Goal: Task Accomplishment & Management: Complete application form

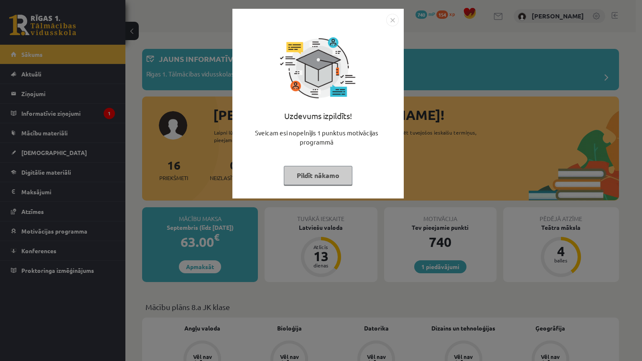
click at [388, 16] on img "Close" at bounding box center [392, 20] width 13 height 13
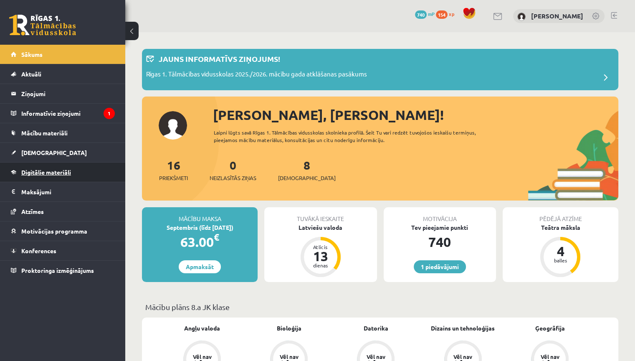
click at [77, 172] on link "Digitālie materiāli" at bounding box center [63, 172] width 104 height 19
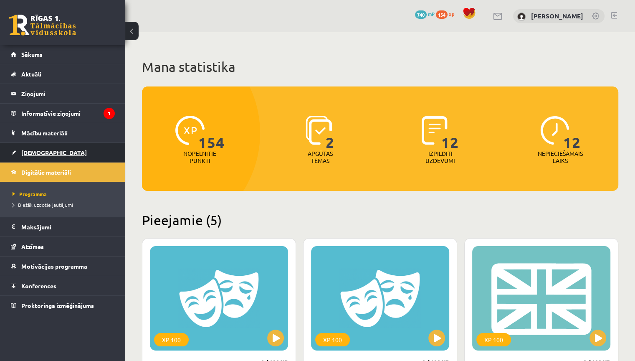
click at [62, 159] on link "[DEMOGRAPHIC_DATA]" at bounding box center [63, 152] width 104 height 19
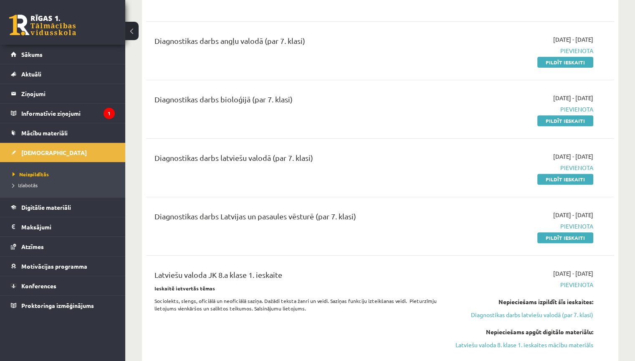
scroll to position [251, 0]
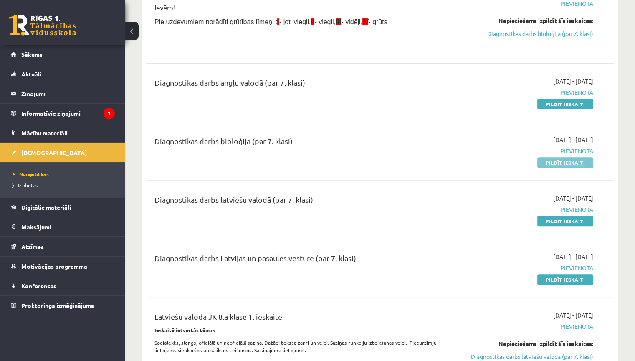
click at [578, 161] on link "Pildīt ieskaiti" at bounding box center [566, 162] width 56 height 11
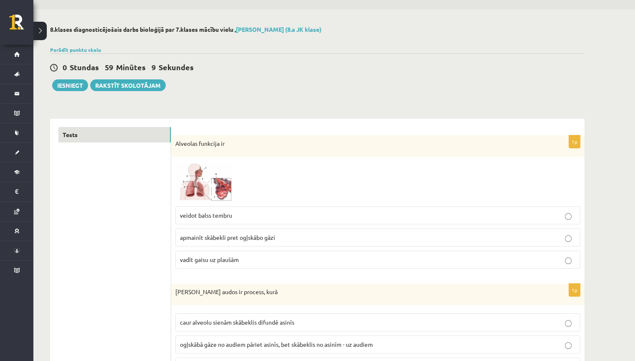
scroll to position [42, 0]
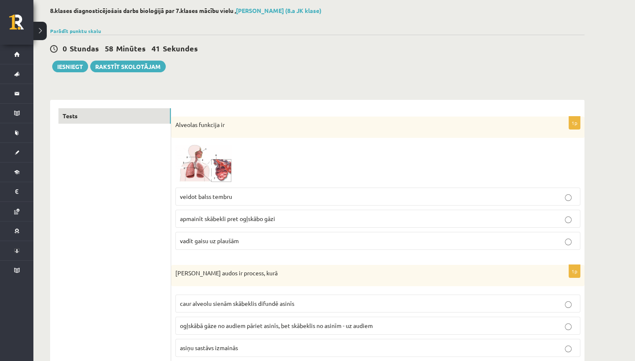
click at [332, 216] on p "apmainīt skābekli pret ogļskābo gāzi" at bounding box center [378, 218] width 396 height 9
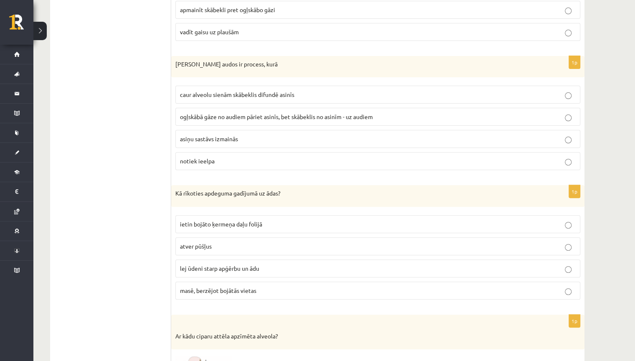
scroll to position [292, 0]
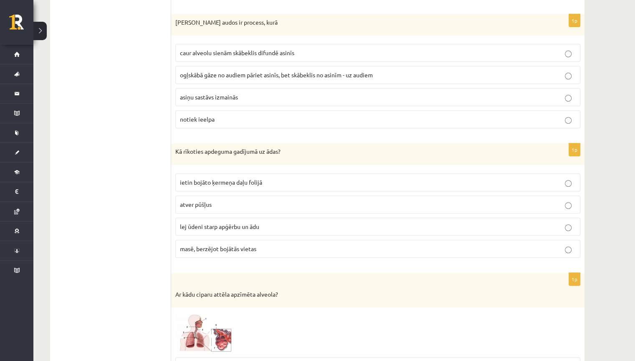
click at [309, 79] on p "ogļskābā gāze no audiem pāriet asinīs, bet skābeklis no asinīm - uz audiem" at bounding box center [378, 75] width 396 height 9
click at [249, 225] on span "lej ūdeni starp apģērbu un ādu" at bounding box center [219, 227] width 79 height 8
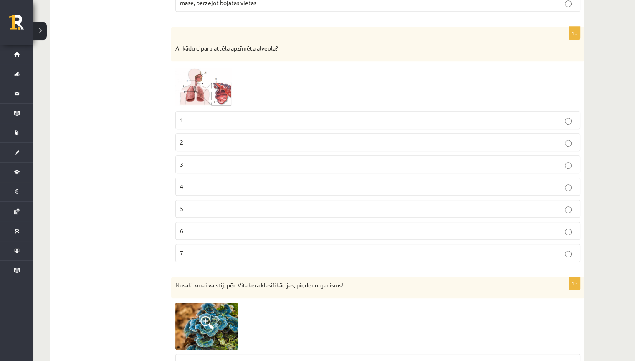
scroll to position [460, 0]
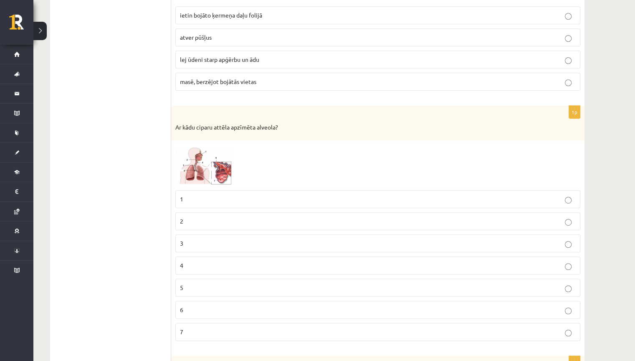
click at [201, 328] on p "7" at bounding box center [378, 332] width 396 height 9
click at [219, 172] on img at bounding box center [206, 165] width 63 height 41
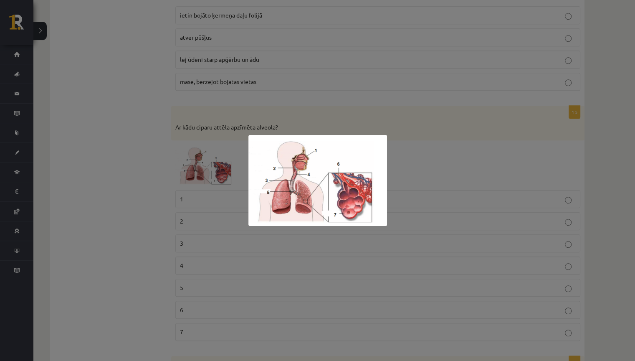
click at [439, 127] on div at bounding box center [317, 180] width 635 height 361
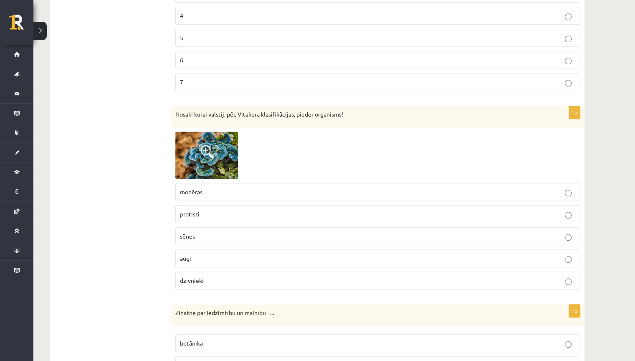
scroll to position [752, 0]
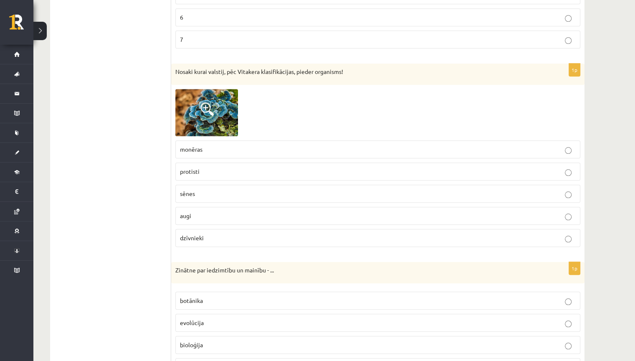
click at [207, 99] on img at bounding box center [206, 112] width 63 height 47
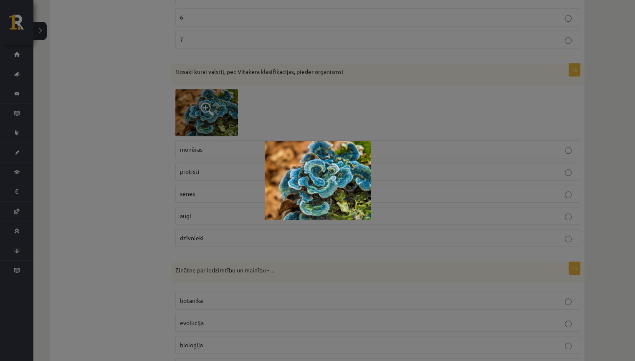
click at [264, 100] on div at bounding box center [317, 180] width 635 height 361
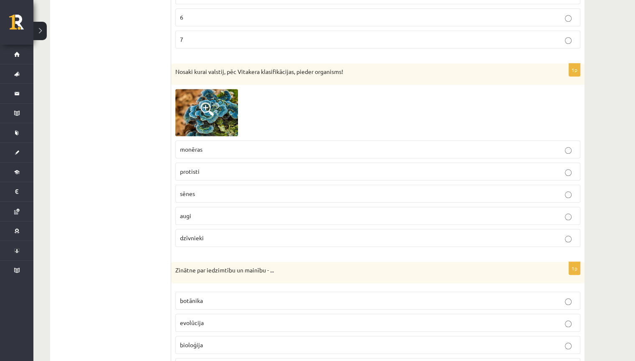
click at [242, 185] on label "sēnes" at bounding box center [377, 194] width 405 height 18
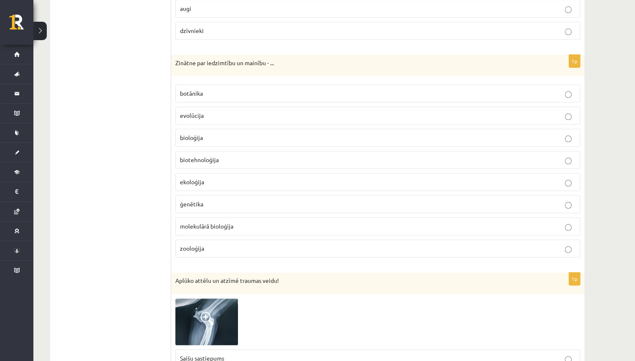
scroll to position [961, 0]
click at [215, 201] on p "ģenētika" at bounding box center [378, 202] width 396 height 9
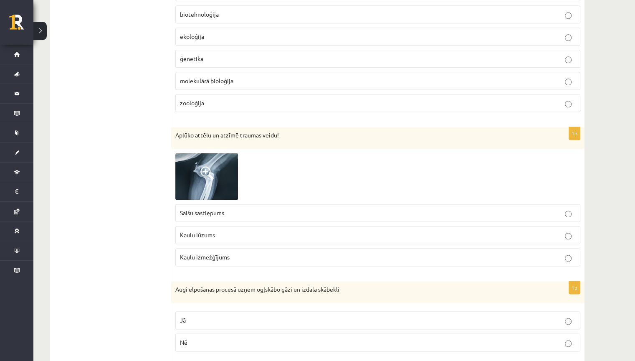
scroll to position [1128, 0]
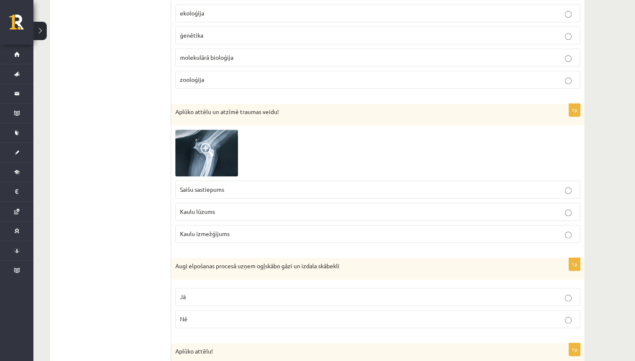
click at [229, 207] on p "Kaulu lūzums" at bounding box center [378, 211] width 396 height 9
click at [216, 145] on img at bounding box center [206, 153] width 63 height 47
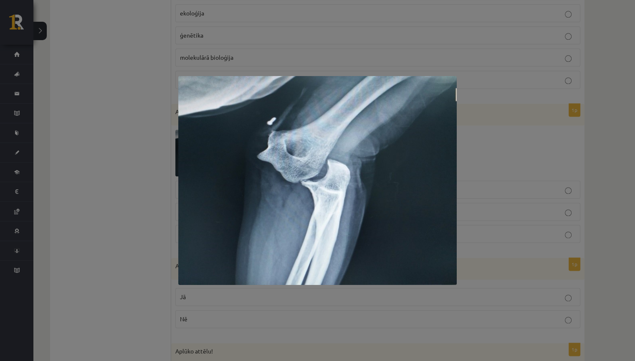
click at [485, 78] on div at bounding box center [317, 180] width 635 height 361
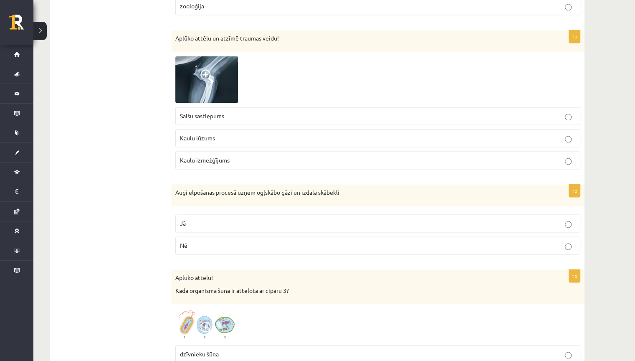
scroll to position [1211, 0]
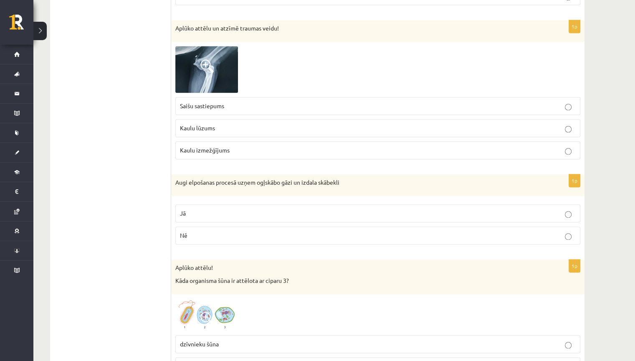
click at [228, 231] on p "Nē" at bounding box center [378, 235] width 396 height 9
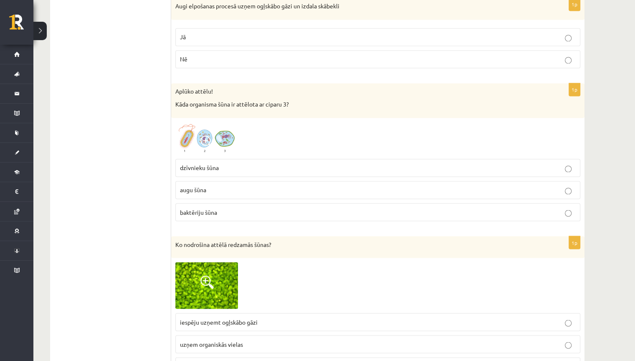
scroll to position [1295, 0]
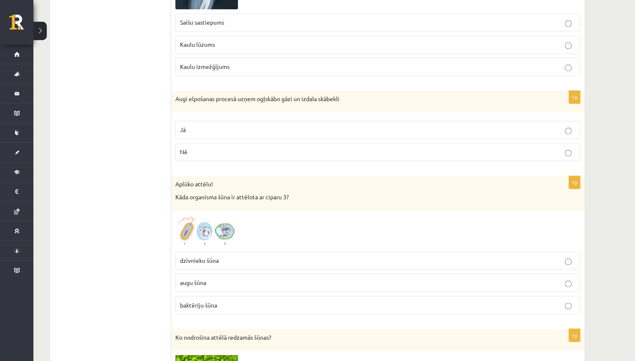
click at [279, 125] on p "Jā" at bounding box center [378, 129] width 396 height 9
click at [323, 149] on p "Nē" at bounding box center [378, 151] width 396 height 9
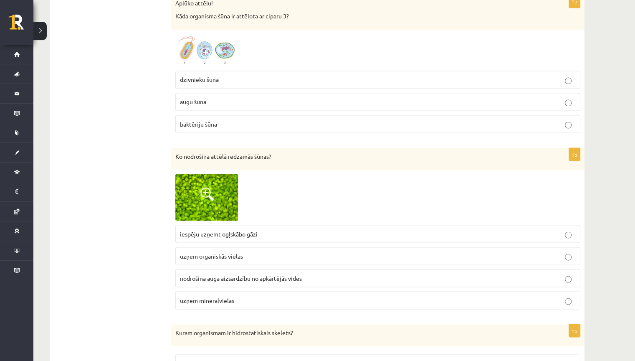
scroll to position [1434, 0]
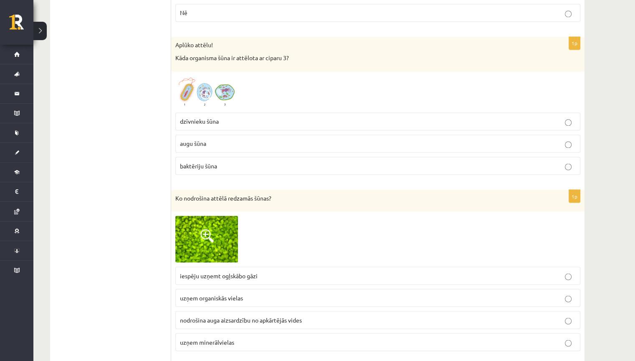
click at [221, 86] on img at bounding box center [206, 92] width 63 height 33
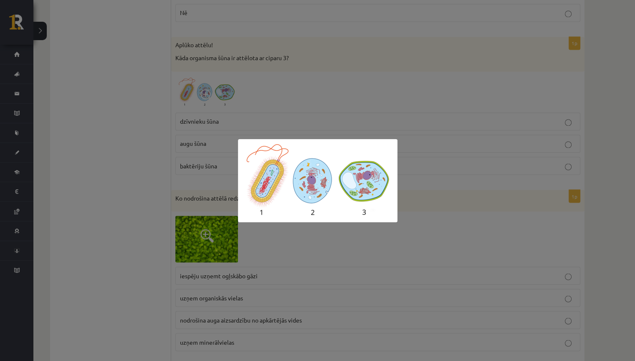
click at [218, 93] on div at bounding box center [317, 180] width 635 height 361
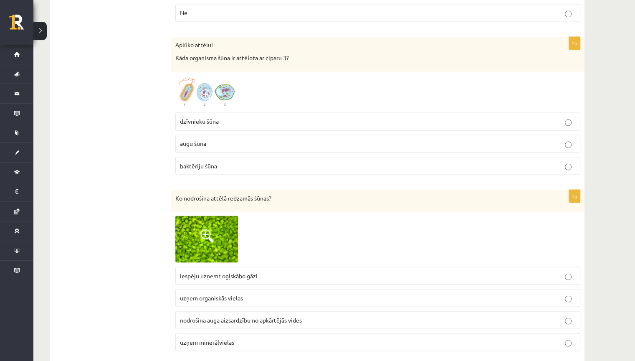
drag, startPoint x: 212, startPoint y: 135, endPoint x: 216, endPoint y: 148, distance: 13.9
click at [216, 148] on fieldset "dzīvnieku šūna augu šūna baktēriju šūna" at bounding box center [377, 142] width 405 height 69
click at [217, 139] on p "augu šūna" at bounding box center [378, 143] width 396 height 9
click at [233, 194] on p "Ko nodrošina attēlā redzamās šūnas?" at bounding box center [356, 198] width 363 height 8
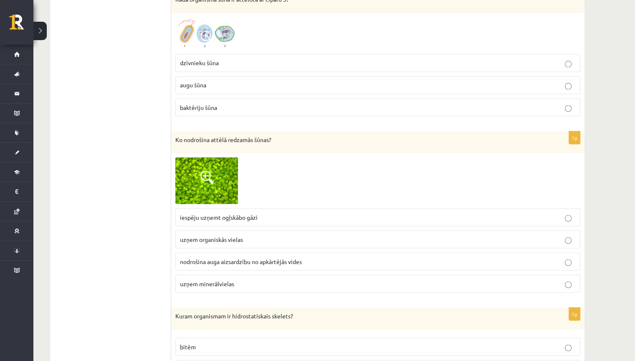
scroll to position [1518, 0]
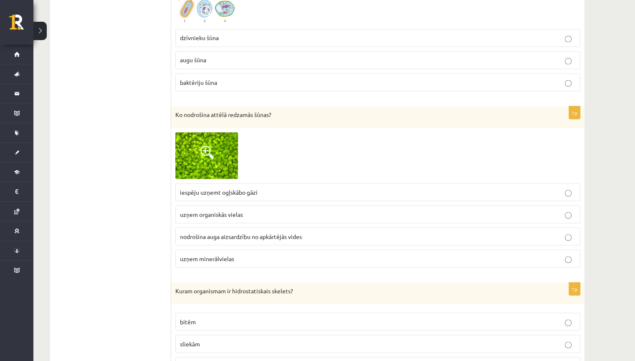
click at [229, 188] on span "iespēju uzņemt ogļskābo gāzi" at bounding box center [219, 192] width 78 height 8
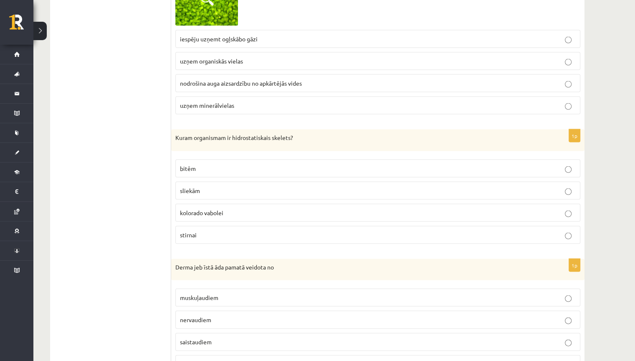
scroll to position [1685, 0]
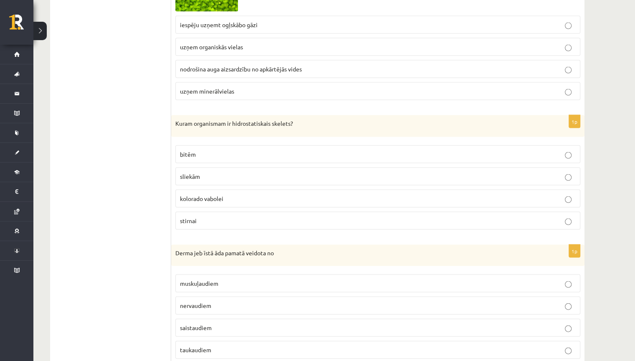
click at [219, 172] on p "sliekām" at bounding box center [378, 176] width 396 height 9
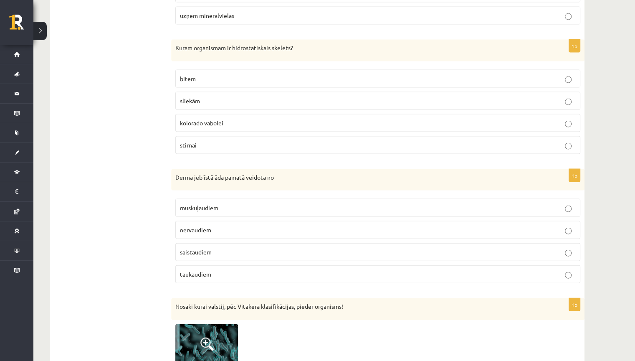
scroll to position [1810, 0]
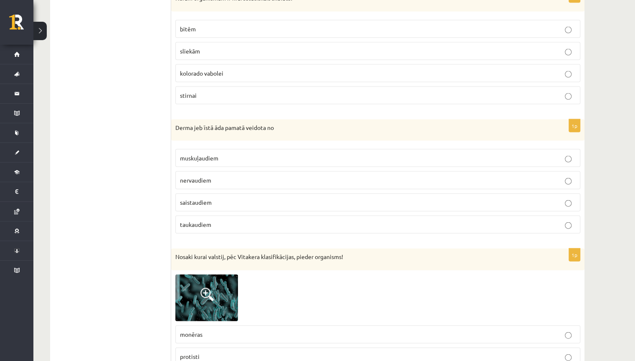
click at [239, 198] on p "saistaudiem" at bounding box center [378, 202] width 396 height 9
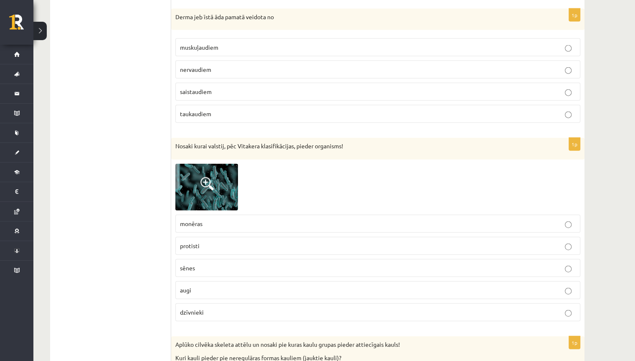
scroll to position [1935, 0]
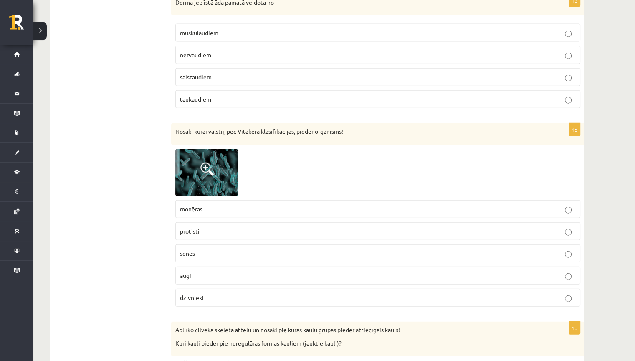
click at [249, 205] on p "monēras" at bounding box center [378, 209] width 396 height 9
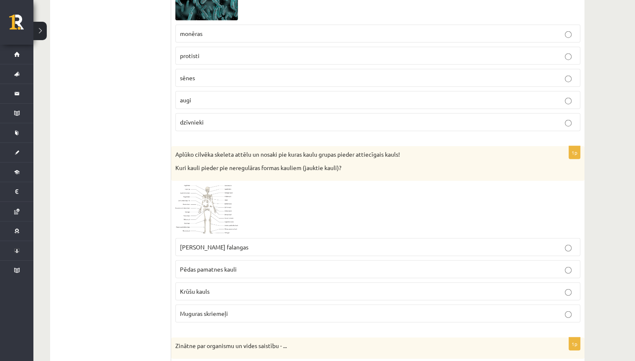
scroll to position [2144, 0]
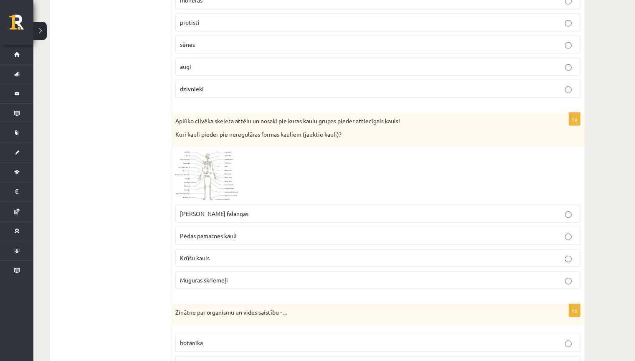
click at [225, 271] on label "Muguras skriemeļi" at bounding box center [377, 280] width 405 height 18
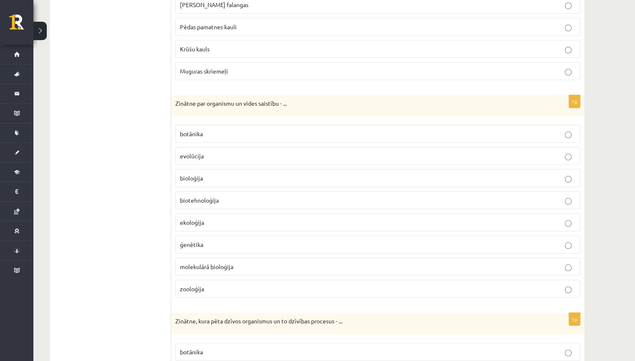
scroll to position [2311, 0]
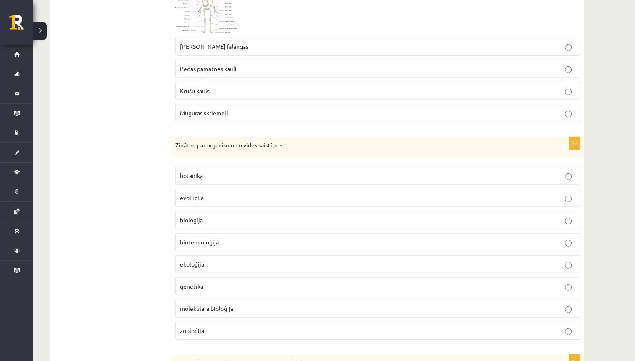
click at [220, 260] on p "ekoloģija" at bounding box center [378, 264] width 396 height 9
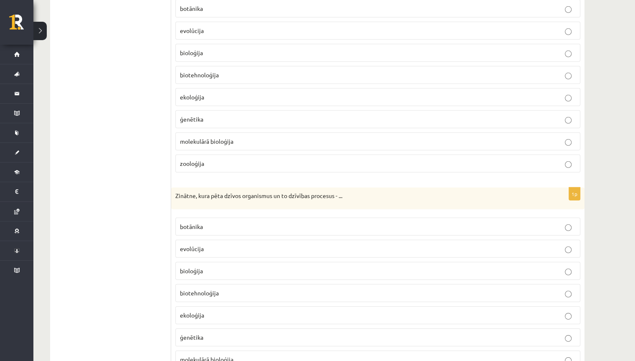
scroll to position [2520, 0]
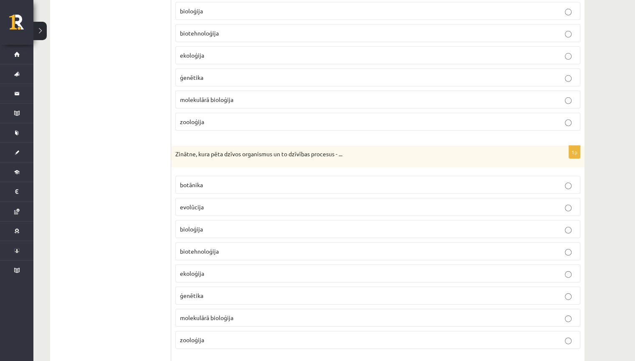
click at [219, 225] on p "bioloģija" at bounding box center [378, 229] width 396 height 9
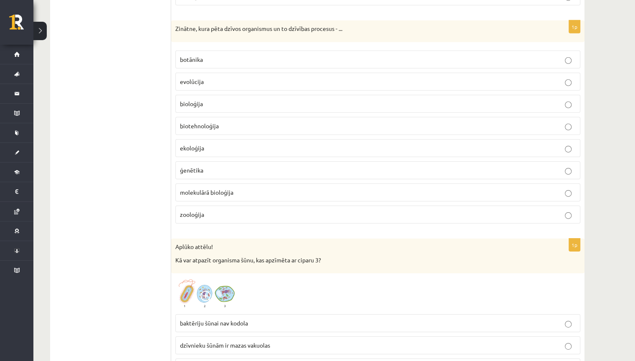
scroll to position [2687, 0]
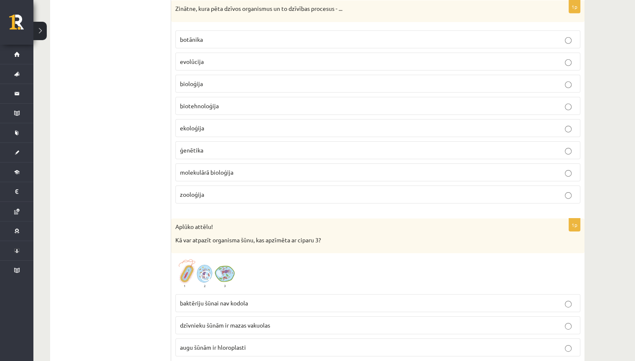
click at [206, 311] on fieldset "baktēriju šūnai nav kodola dzīvnieku šūnām ir mazas vakuolas augu šūnām ir hlor…" at bounding box center [377, 324] width 405 height 69
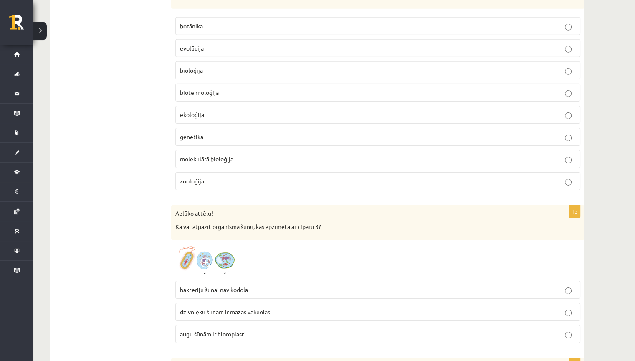
scroll to position [2729, 0]
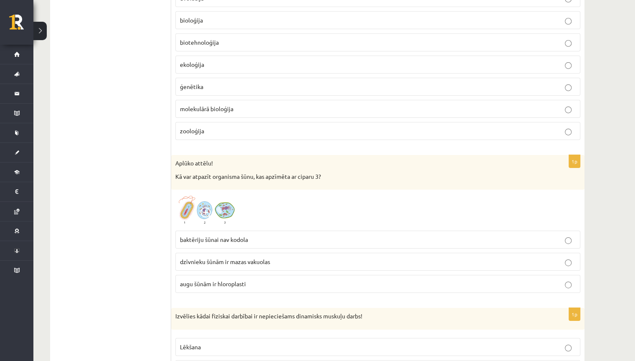
click at [201, 280] on span "augu šūnām ir hloroplasti" at bounding box center [213, 284] width 66 height 8
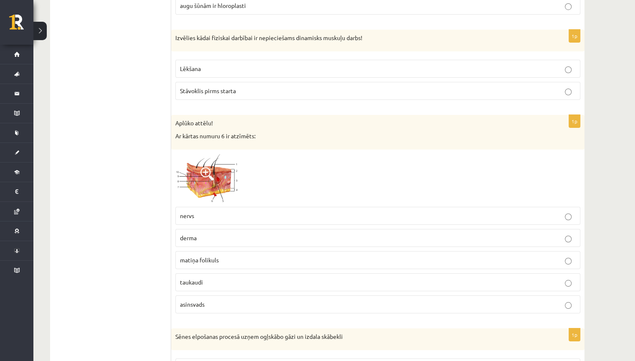
scroll to position [2979, 0]
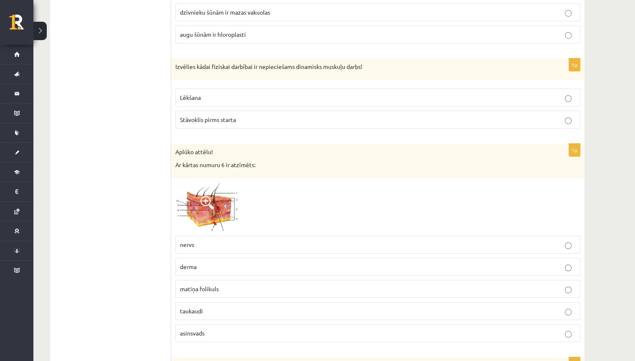
click at [198, 187] on img at bounding box center [206, 207] width 63 height 49
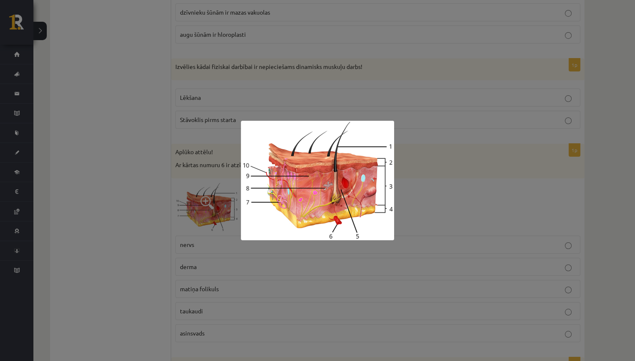
click at [425, 185] on div at bounding box center [317, 180] width 635 height 361
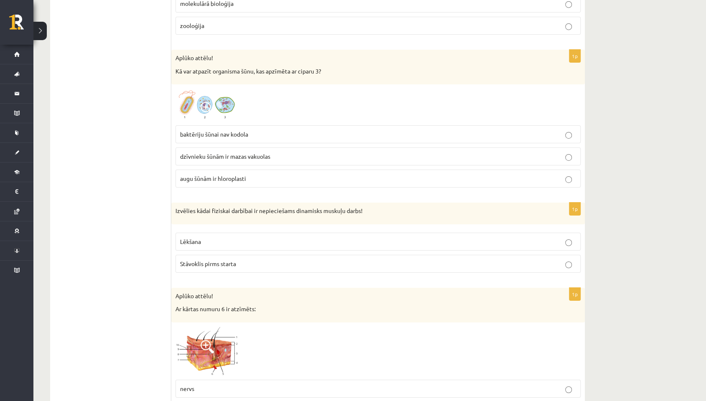
scroll to position [2833, 0]
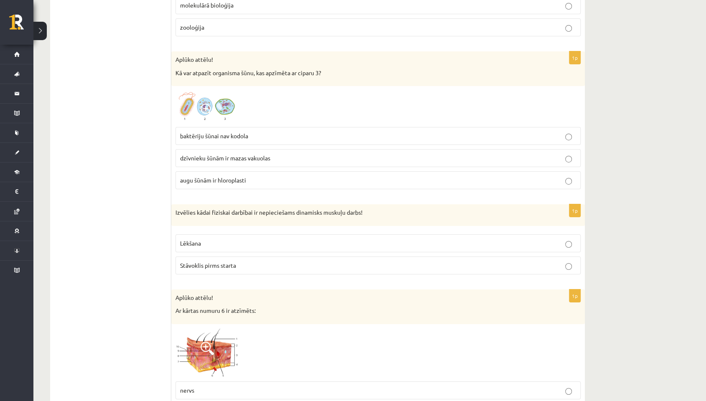
click at [222, 239] on p "Lēkšana" at bounding box center [378, 243] width 396 height 9
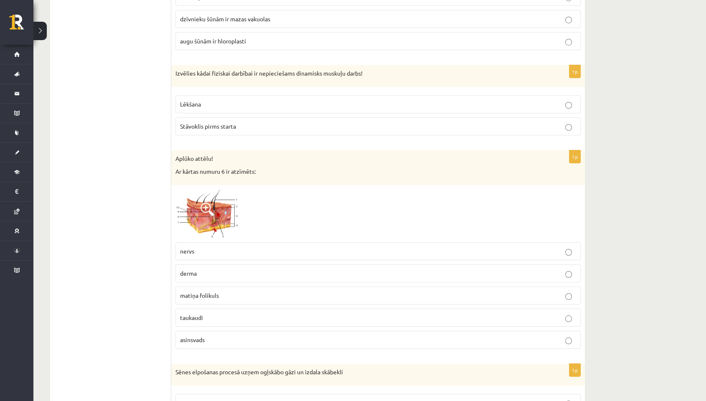
scroll to position [3018, 0]
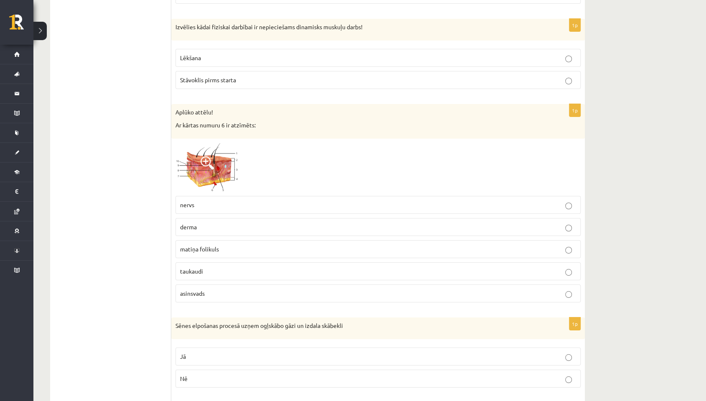
click at [205, 284] on label "asinsvads" at bounding box center [377, 293] width 405 height 18
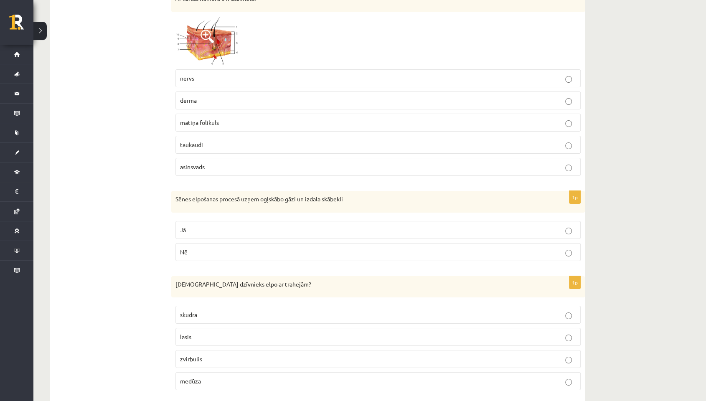
scroll to position [3158, 0]
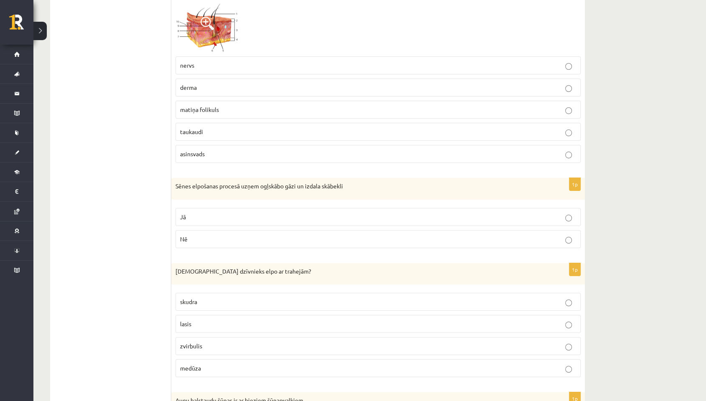
click at [214, 235] on p "Nē" at bounding box center [378, 239] width 396 height 9
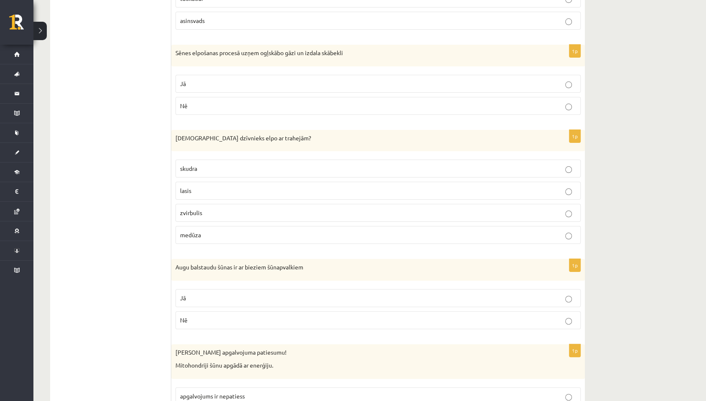
scroll to position [3297, 0]
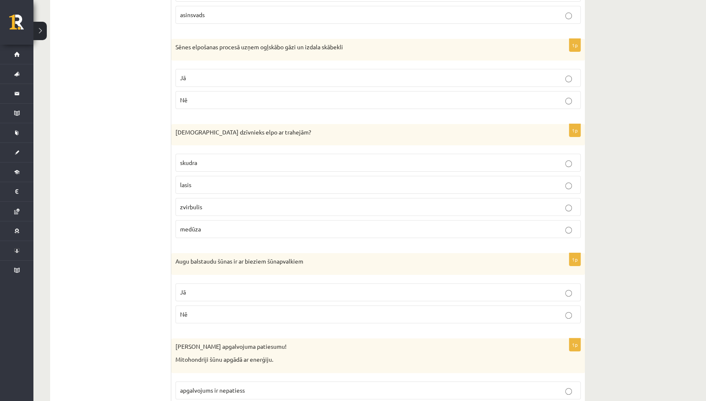
click at [229, 154] on label "skudra" at bounding box center [377, 163] width 405 height 18
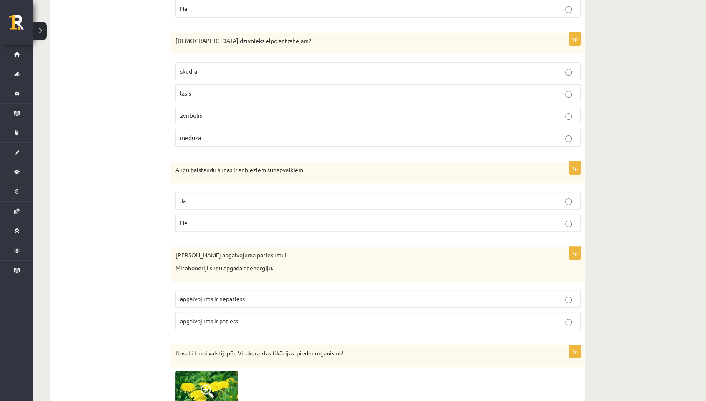
scroll to position [3390, 0]
drag, startPoint x: 218, startPoint y: 194, endPoint x: 214, endPoint y: 204, distance: 10.5
click at [218, 195] on p "Jā" at bounding box center [378, 199] width 396 height 9
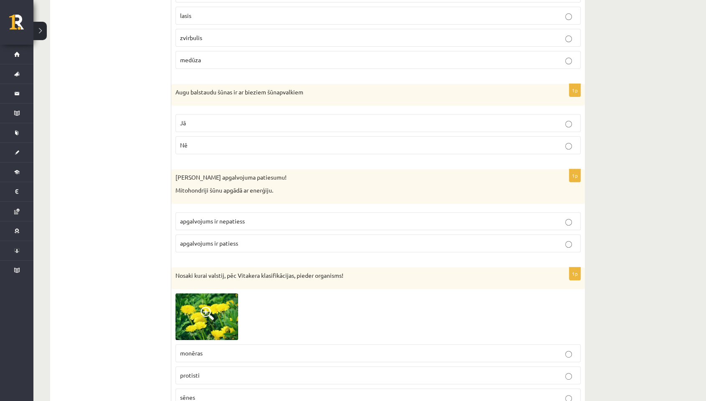
scroll to position [3482, 0]
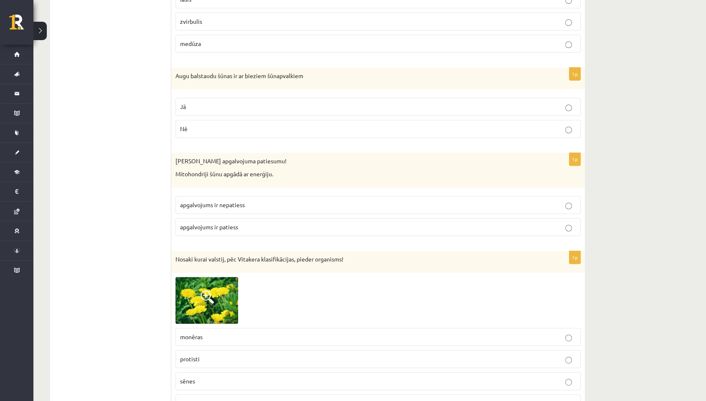
click at [204, 201] on span "apgalvojums ir nepatiess" at bounding box center [212, 205] width 65 height 8
click at [197, 223] on span "apgalvojums ir patiess" at bounding box center [209, 227] width 58 height 8
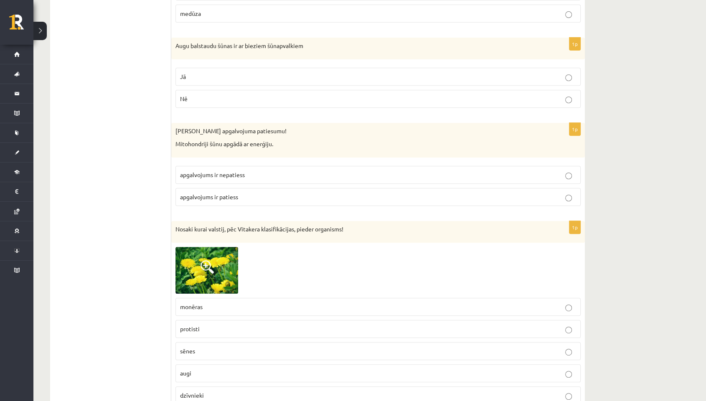
scroll to position [3576, 0]
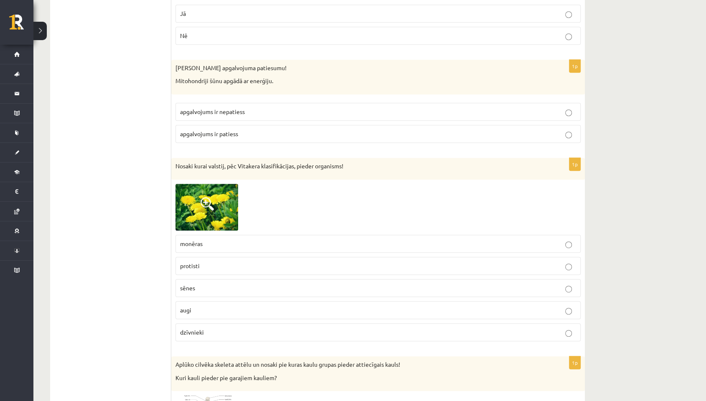
click at [203, 306] on p "augi" at bounding box center [378, 310] width 396 height 9
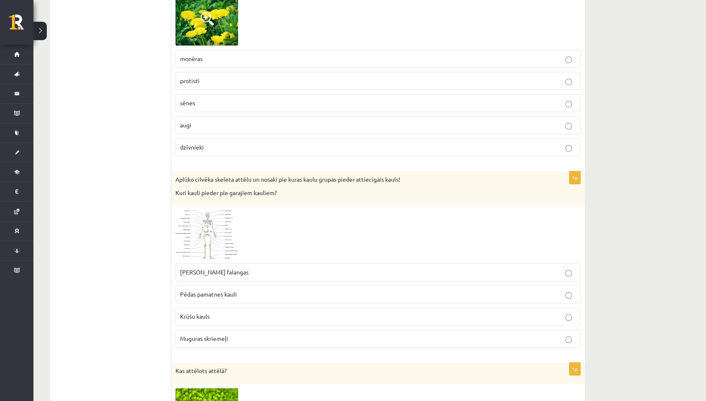
scroll to position [3761, 0]
click at [340, 269] on label "Rokas pirkstu falangas" at bounding box center [377, 272] width 405 height 18
click at [338, 290] on p "Pēdas pamatnes kauli" at bounding box center [378, 294] width 396 height 9
click at [348, 267] on p "Rokas pirkstu falangas" at bounding box center [378, 271] width 396 height 9
click at [213, 231] on img at bounding box center [206, 234] width 63 height 48
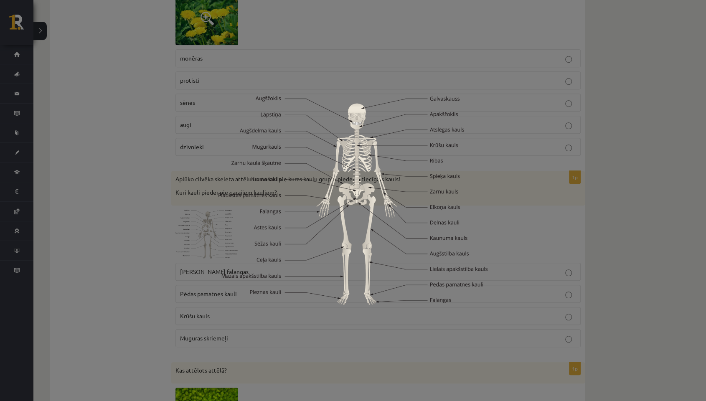
click at [592, 162] on div at bounding box center [353, 200] width 706 height 401
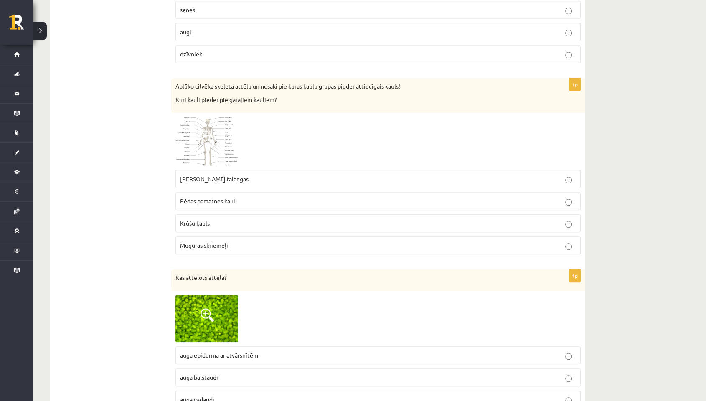
scroll to position [3900, 0]
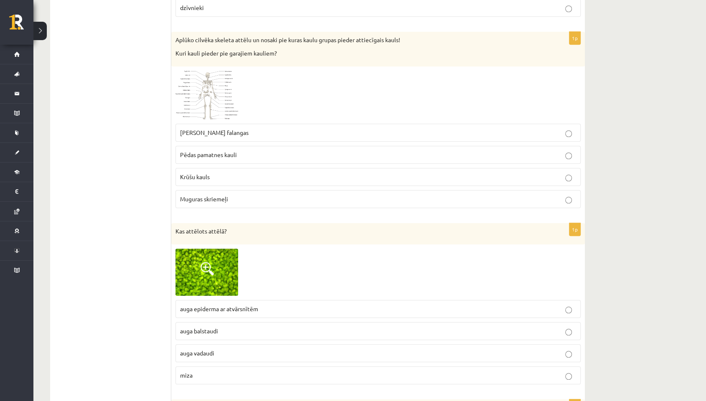
click at [247, 305] on span "auga epiderma ar atvārsnītēm" at bounding box center [219, 309] width 78 height 8
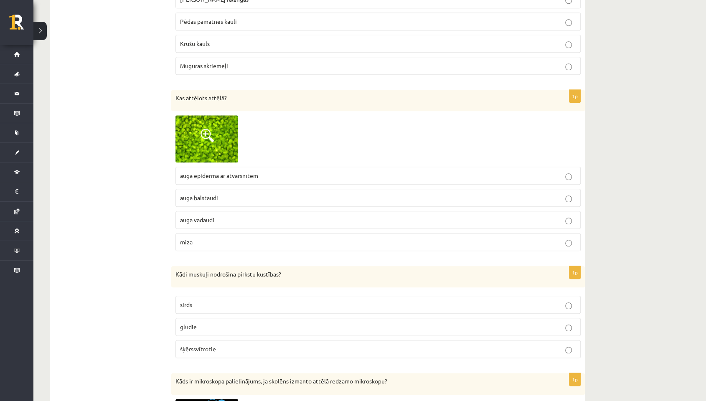
scroll to position [4040, 0]
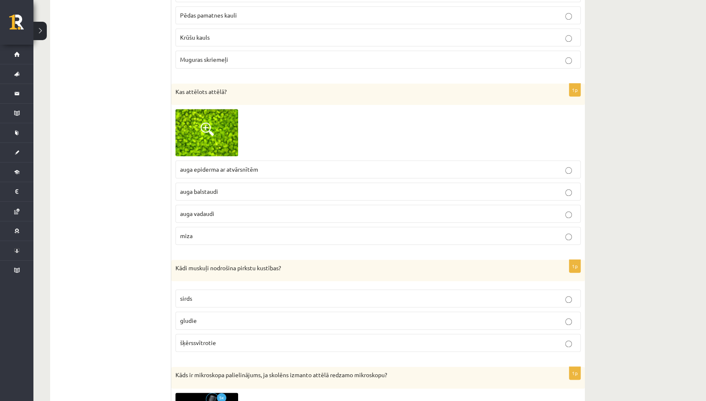
click at [216, 339] on span "šķērssvītrotie" at bounding box center [198, 343] width 36 height 8
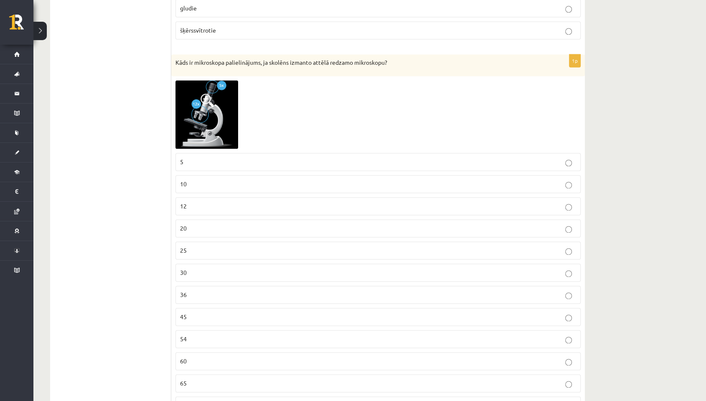
scroll to position [4365, 0]
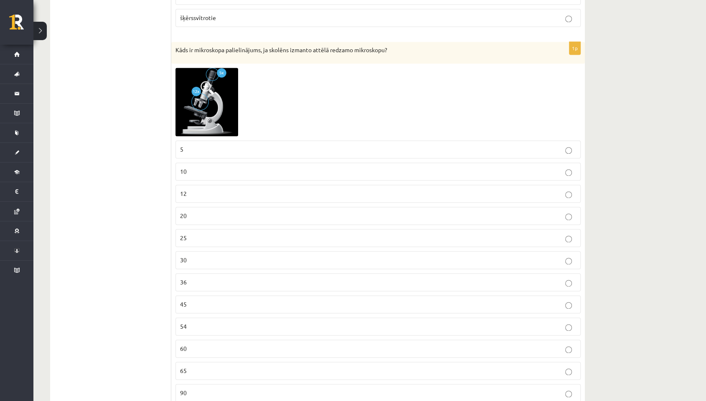
click at [217, 77] on img at bounding box center [206, 102] width 63 height 69
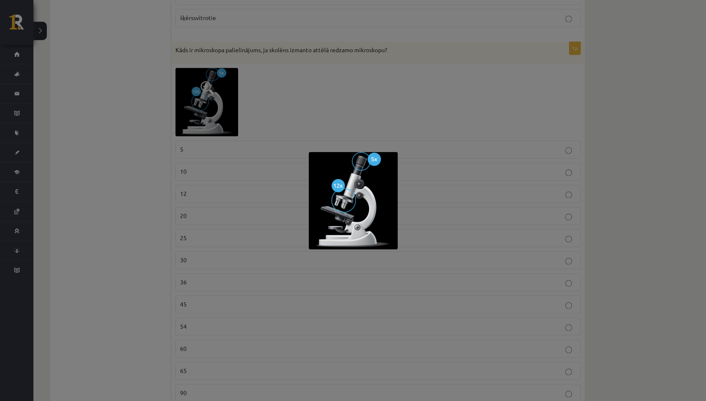
click at [437, 117] on div at bounding box center [353, 200] width 706 height 401
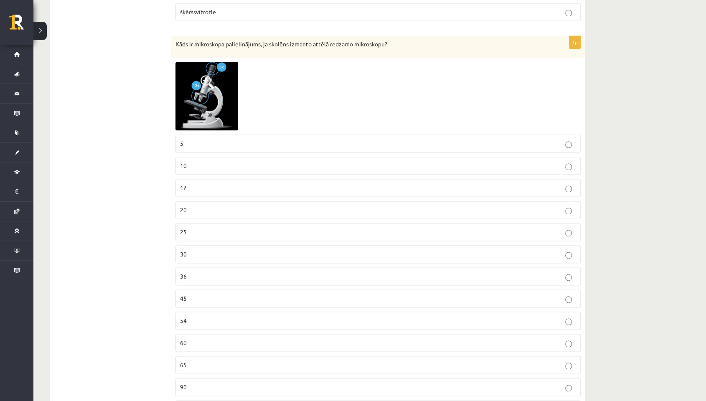
scroll to position [4457, 0]
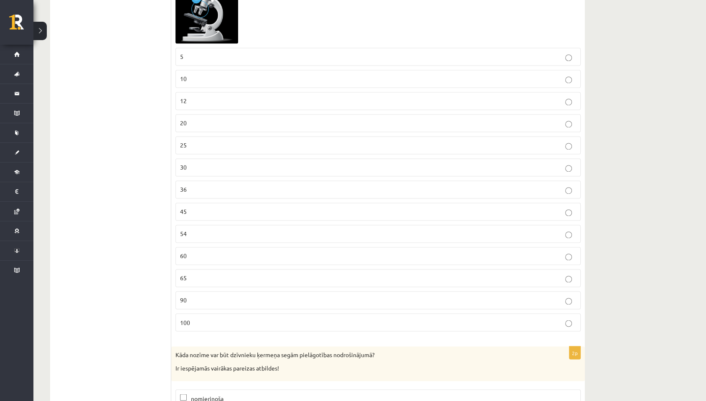
click at [210, 291] on label "90" at bounding box center [377, 300] width 405 height 18
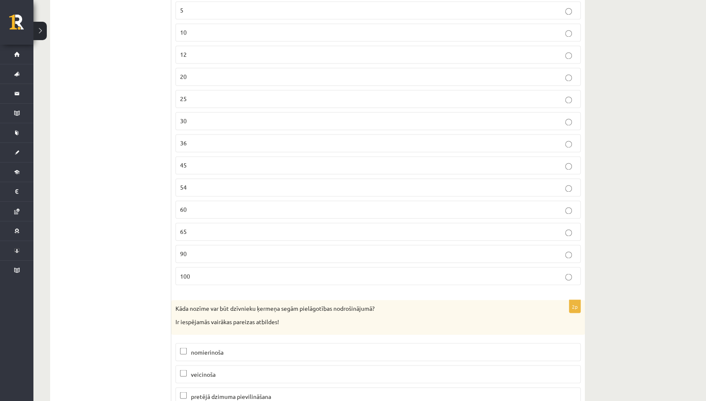
scroll to position [4550, 0]
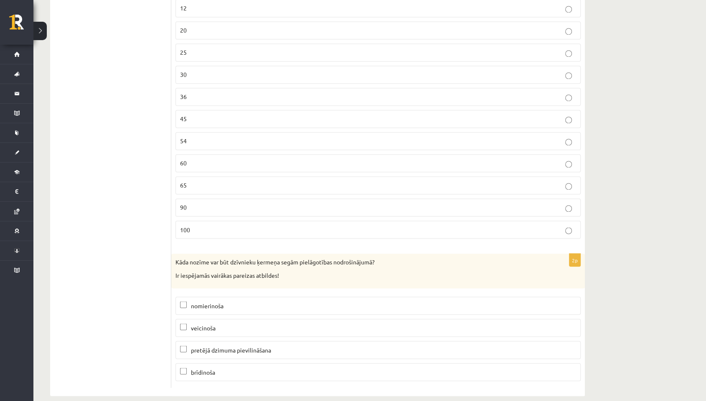
click at [239, 301] on p "nomierinoša" at bounding box center [378, 305] width 396 height 9
click at [243, 346] on span "pretējā dzimuma pievilināšana" at bounding box center [231, 350] width 80 height 8
click at [237, 361] on p "brīdinoša" at bounding box center [378, 372] width 396 height 9
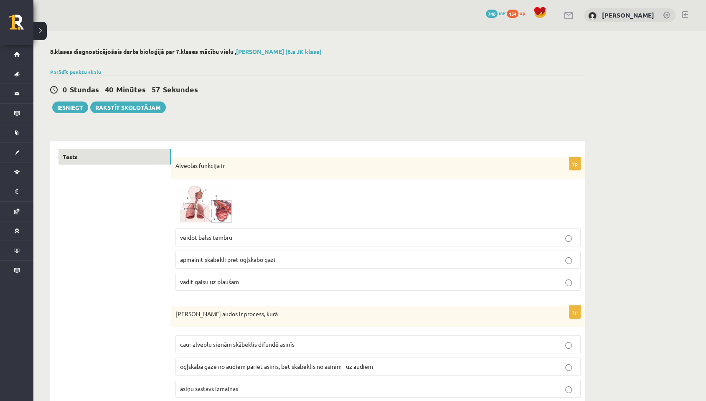
scroll to position [0, 0]
click at [63, 104] on button "Iesniegt" at bounding box center [70, 108] width 36 height 12
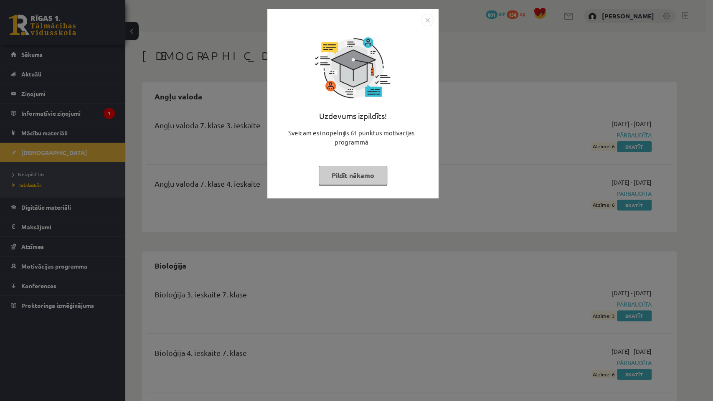
click at [427, 21] on img "Close" at bounding box center [427, 20] width 13 height 13
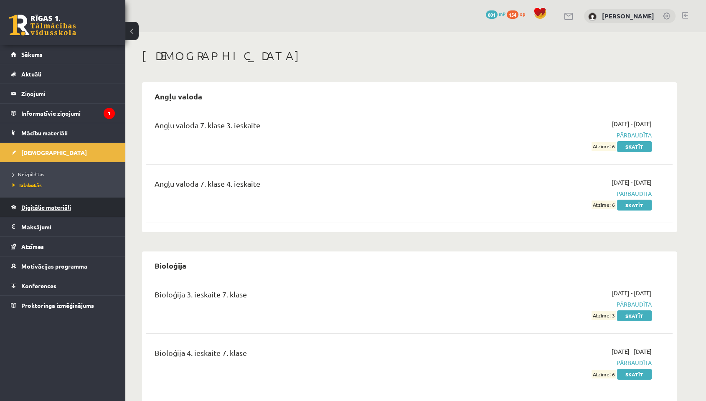
click at [60, 201] on link "Digitālie materiāli" at bounding box center [63, 207] width 104 height 19
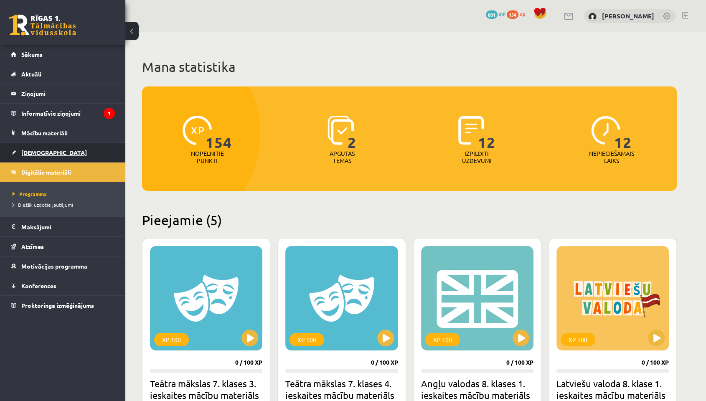
click at [97, 156] on link "[DEMOGRAPHIC_DATA]" at bounding box center [63, 152] width 104 height 19
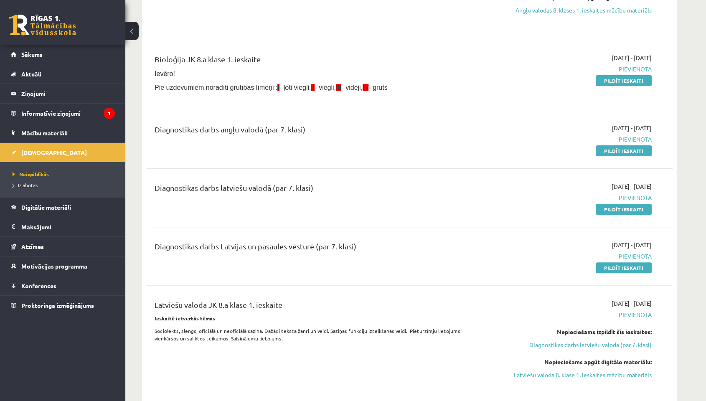
scroll to position [185, 0]
click at [627, 151] on link "Pildīt ieskaiti" at bounding box center [624, 150] width 56 height 11
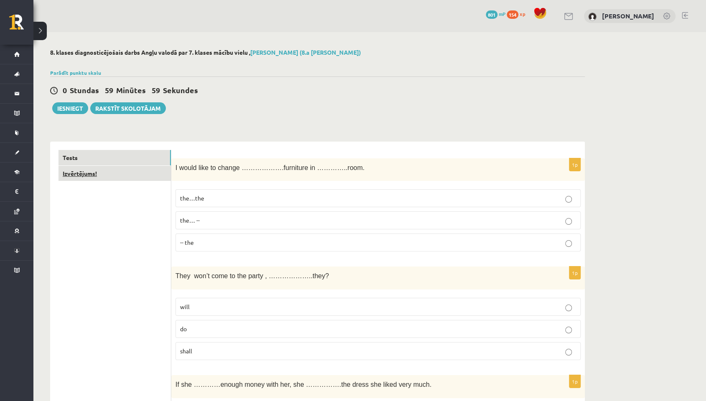
click at [139, 170] on link "Izvērtējums!" at bounding box center [114, 173] width 112 height 15
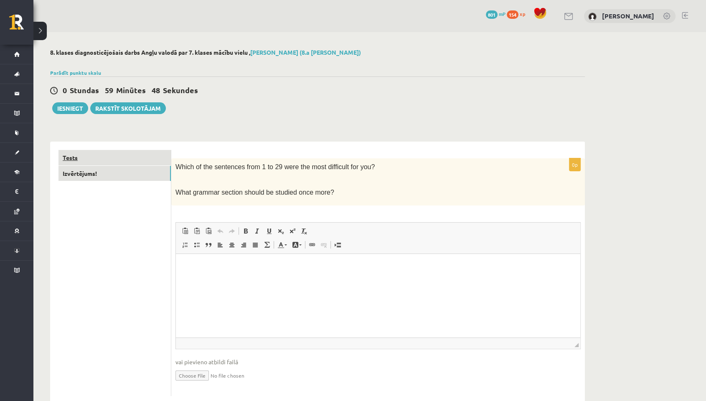
click at [125, 161] on link "Tests" at bounding box center [114, 157] width 112 height 15
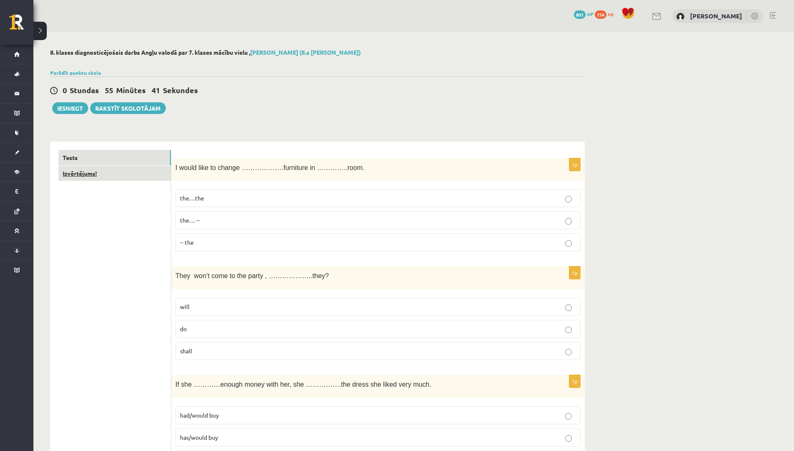
click at [164, 176] on link "Izvērtējums!" at bounding box center [114, 173] width 112 height 15
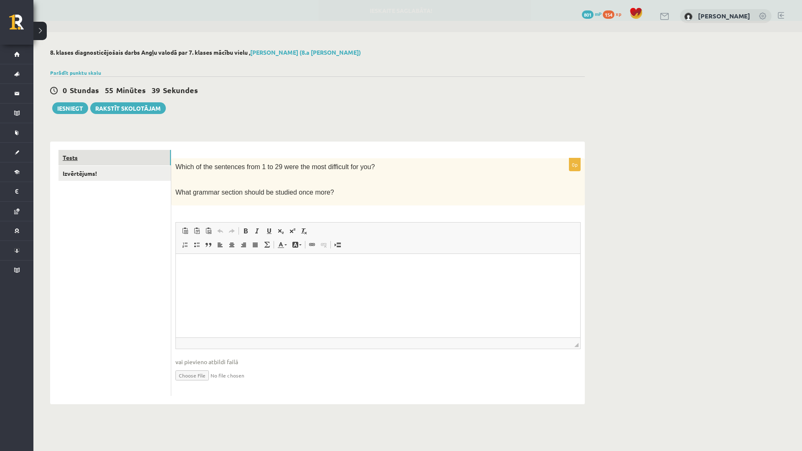
click at [139, 155] on link "Tests" at bounding box center [114, 157] width 112 height 15
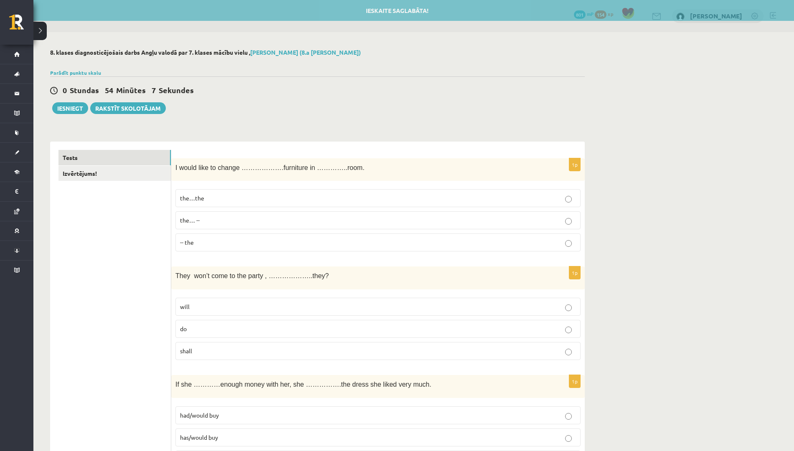
click at [204, 196] on p "the…the" at bounding box center [378, 198] width 396 height 9
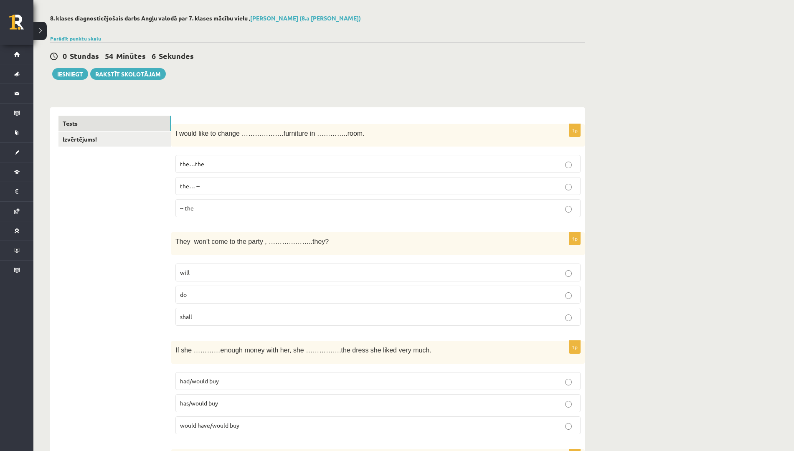
scroll to position [52, 0]
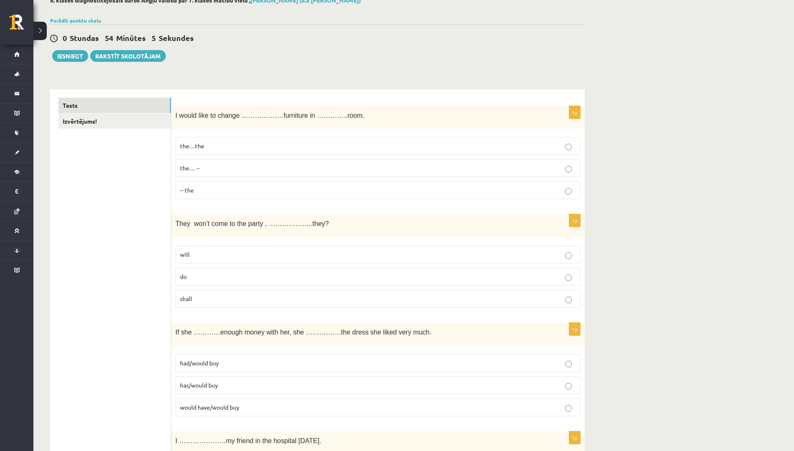
click at [203, 256] on p "will" at bounding box center [378, 254] width 396 height 9
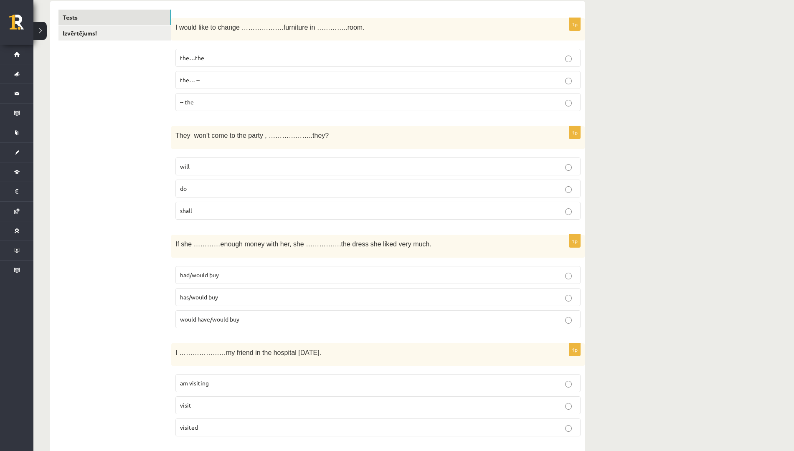
scroll to position [157, 0]
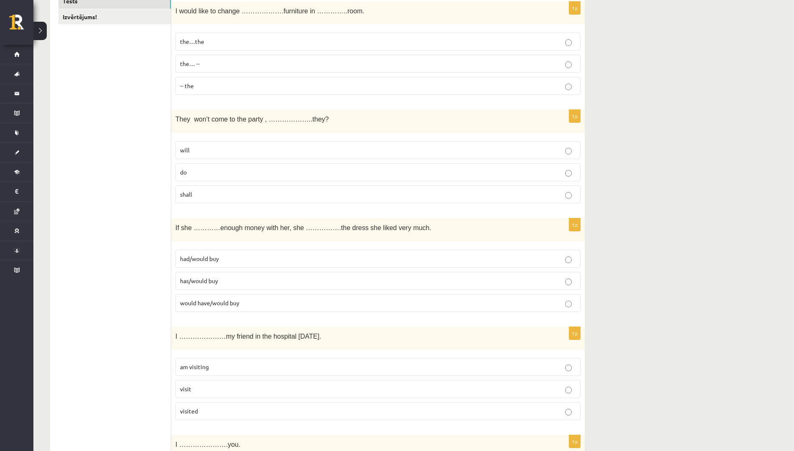
click at [231, 258] on p "had/would buy" at bounding box center [378, 258] width 396 height 9
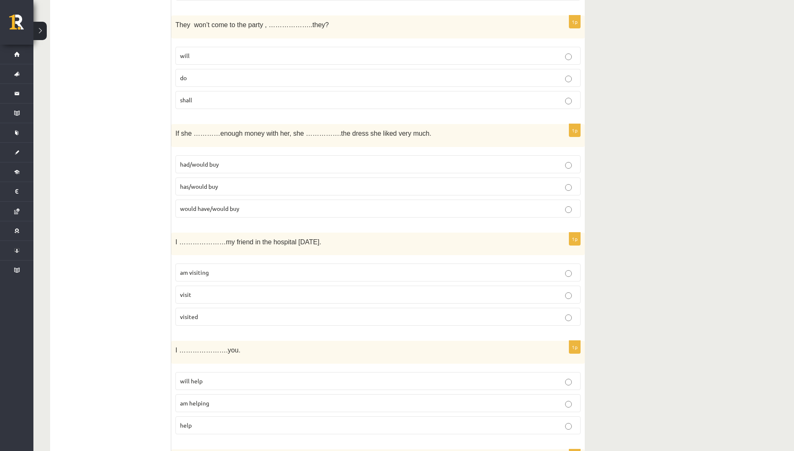
scroll to position [261, 0]
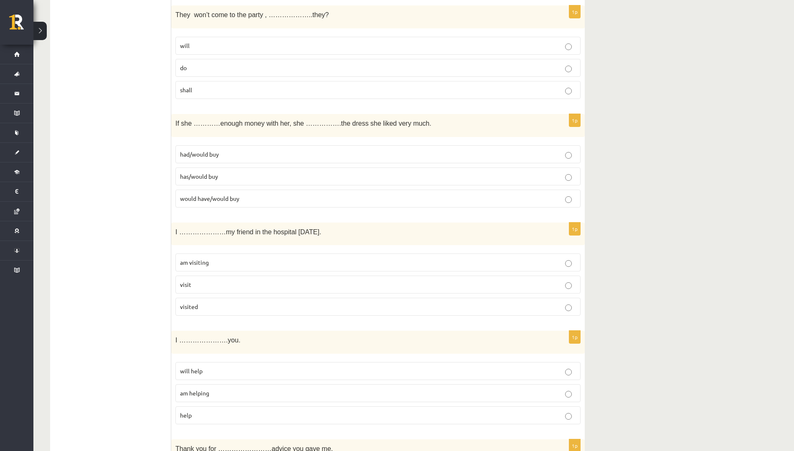
click at [241, 258] on label "am visiting" at bounding box center [377, 263] width 405 height 18
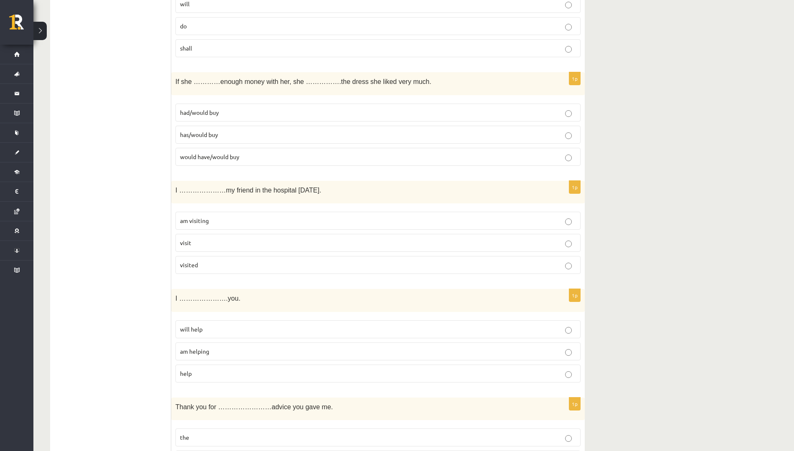
scroll to position [366, 0]
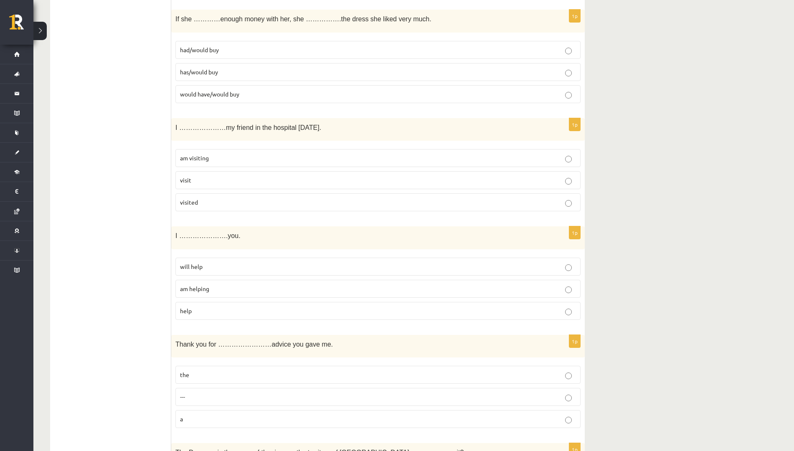
click at [216, 264] on p "will help" at bounding box center [378, 266] width 396 height 9
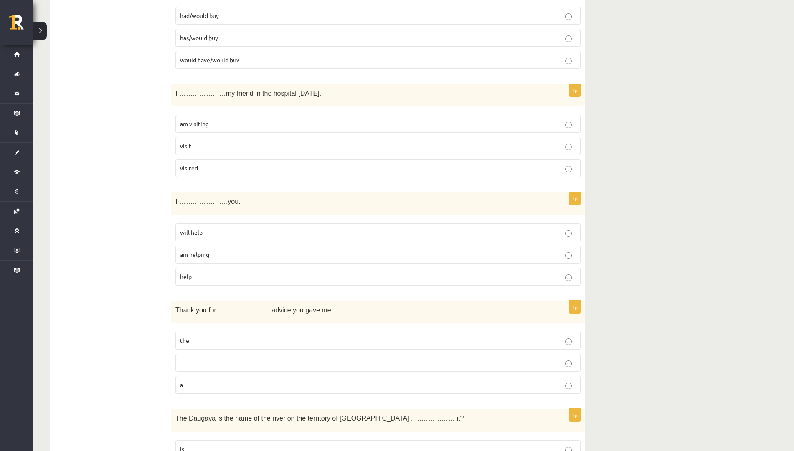
scroll to position [418, 0]
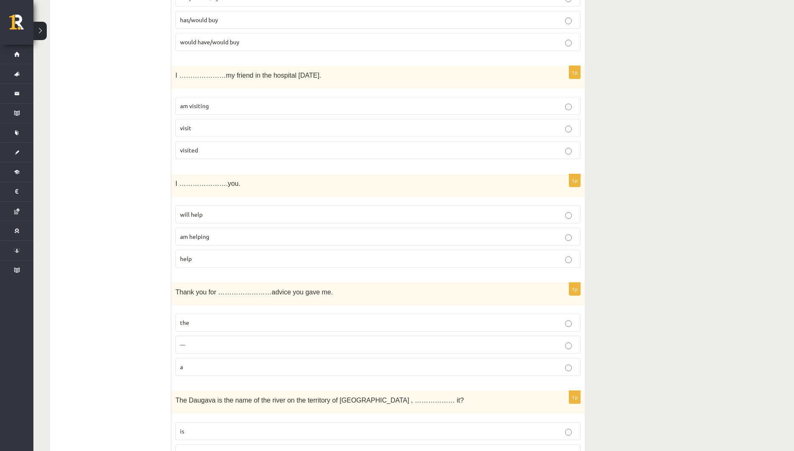
click at [199, 349] on p "---" at bounding box center [378, 344] width 396 height 9
click at [278, 324] on p "the" at bounding box center [378, 322] width 396 height 9
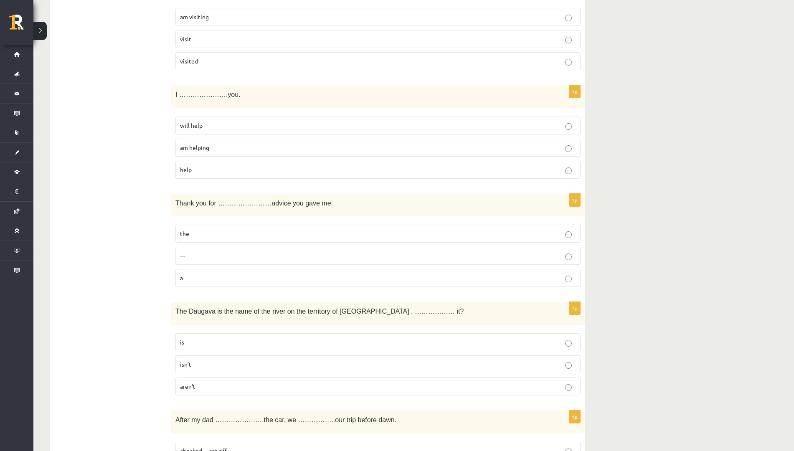
scroll to position [522, 0]
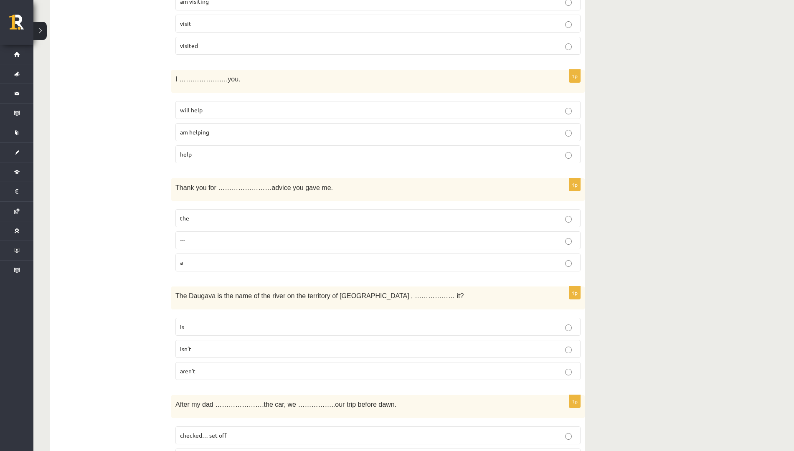
click at [221, 344] on label "isn’t" at bounding box center [377, 349] width 405 height 18
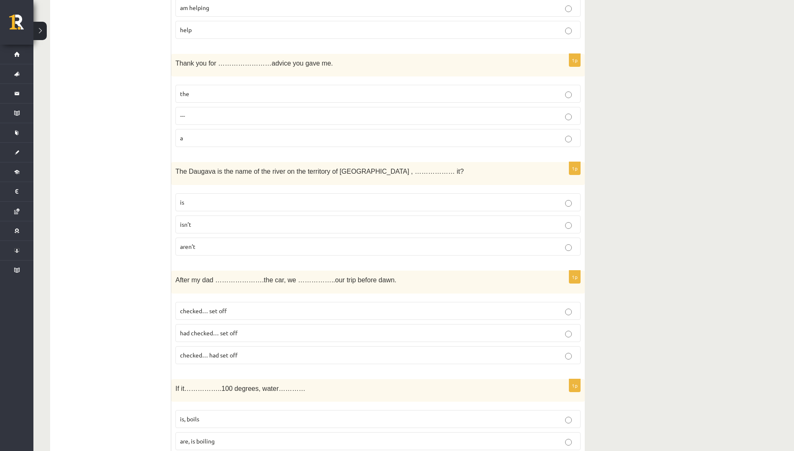
scroll to position [679, 0]
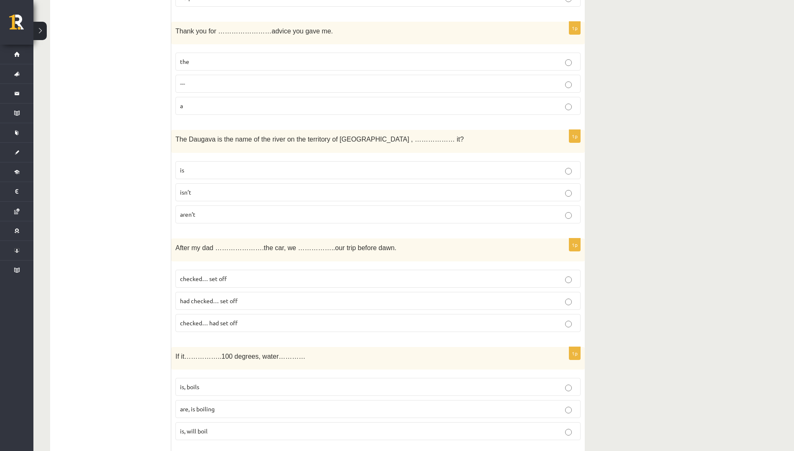
click at [234, 305] on p "had checked… set off" at bounding box center [378, 301] width 396 height 9
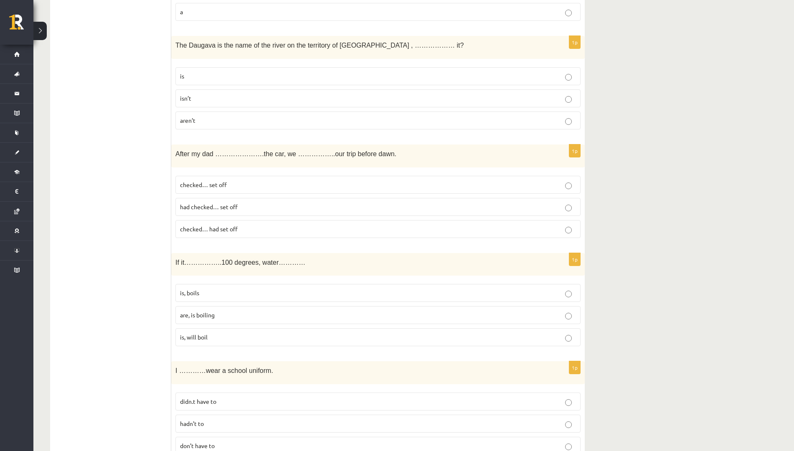
scroll to position [783, 0]
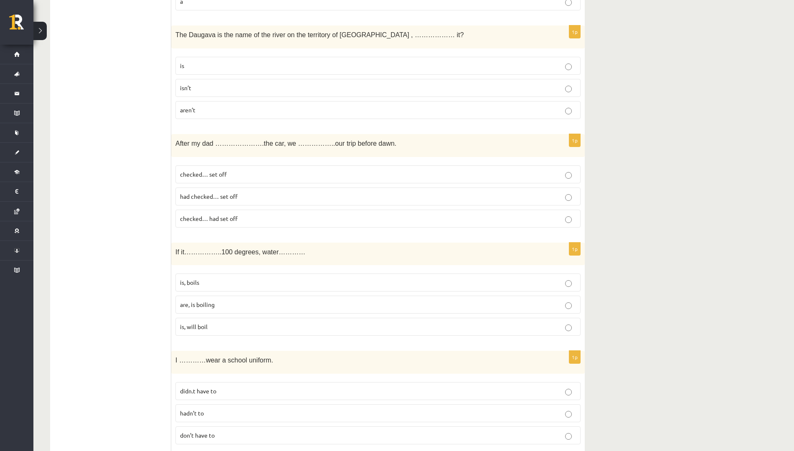
click at [234, 282] on p "is, boils" at bounding box center [378, 282] width 396 height 9
click at [221, 401] on label "don’t have to" at bounding box center [377, 436] width 405 height 18
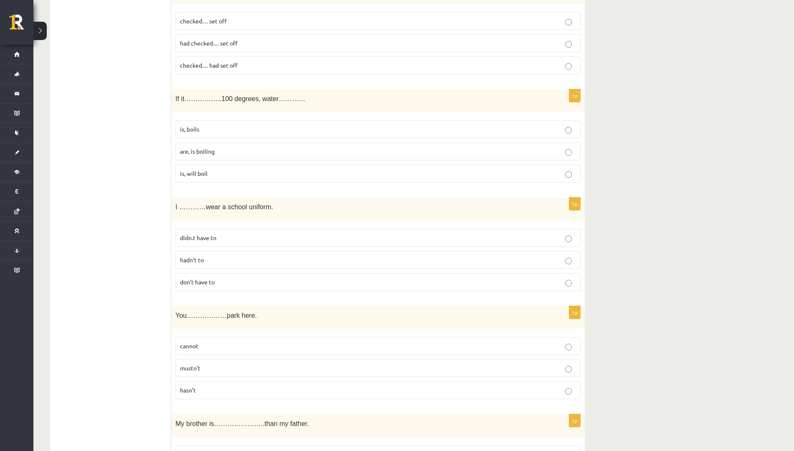
scroll to position [940, 0]
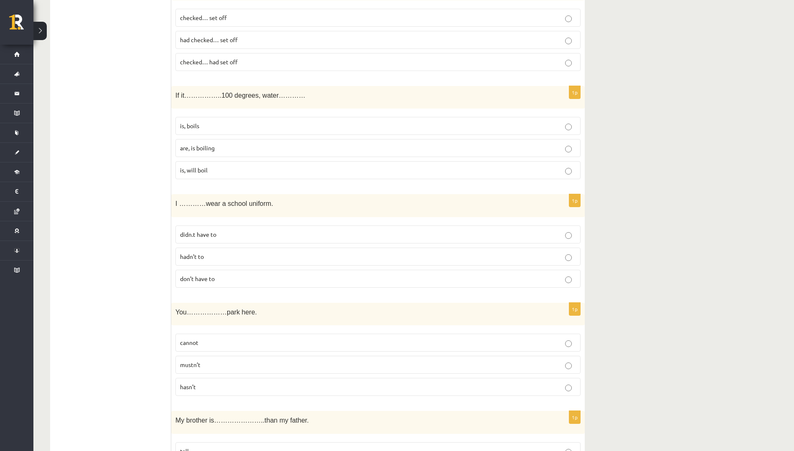
click at [203, 367] on p "mustn’t" at bounding box center [378, 365] width 396 height 9
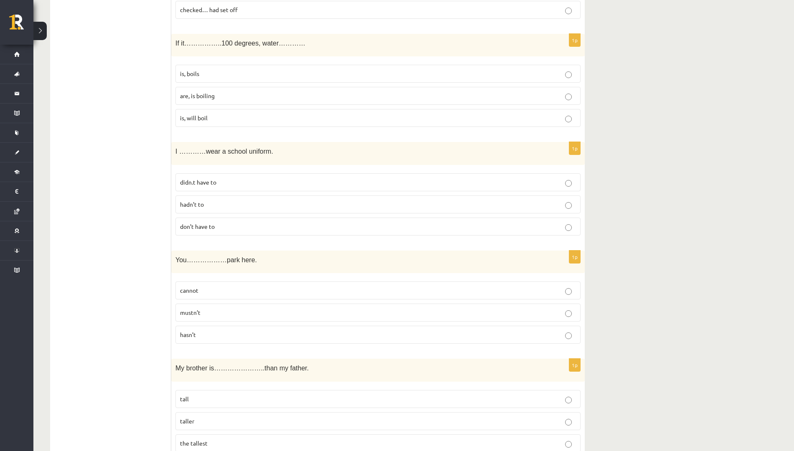
scroll to position [1044, 0]
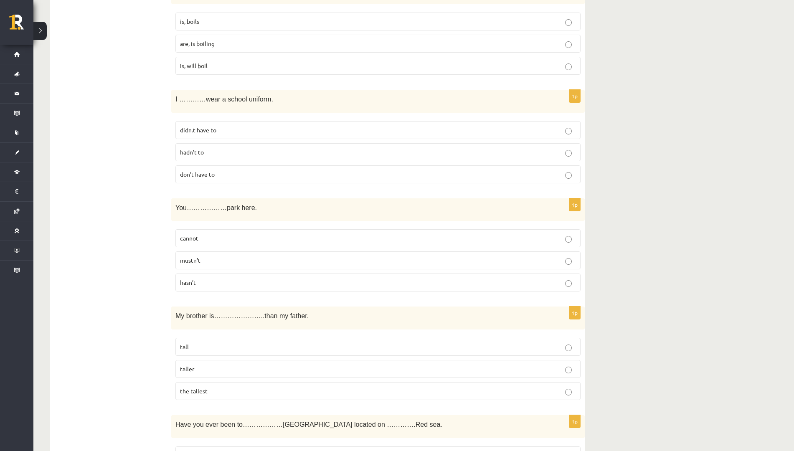
click at [209, 364] on label "taller" at bounding box center [377, 369] width 405 height 18
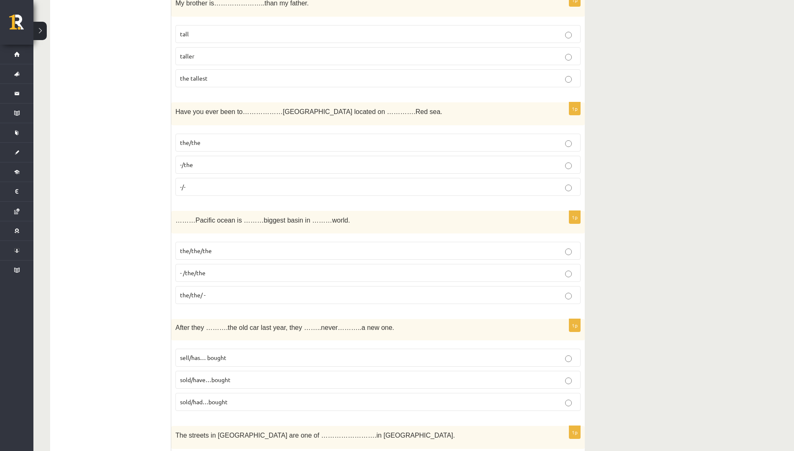
scroll to position [1358, 0]
click at [224, 163] on p "-/the" at bounding box center [378, 164] width 396 height 9
click at [235, 241] on fieldset "the/the/the - /the/the the/the/ -" at bounding box center [377, 271] width 405 height 69
click at [235, 244] on label "the/the/the" at bounding box center [377, 250] width 405 height 18
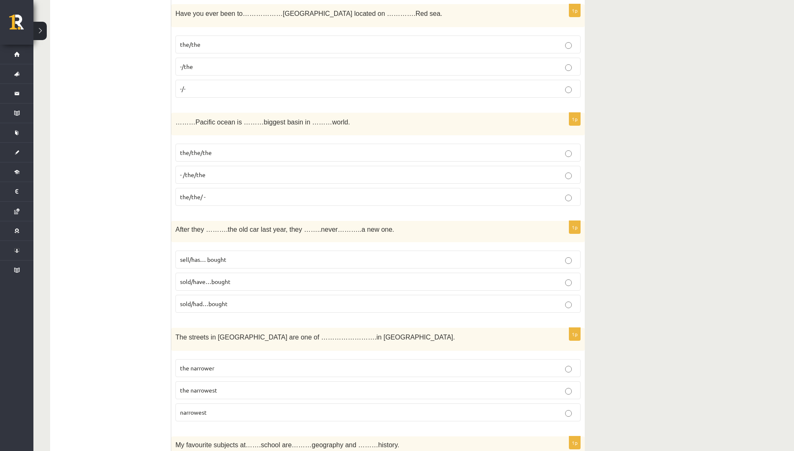
scroll to position [1462, 0]
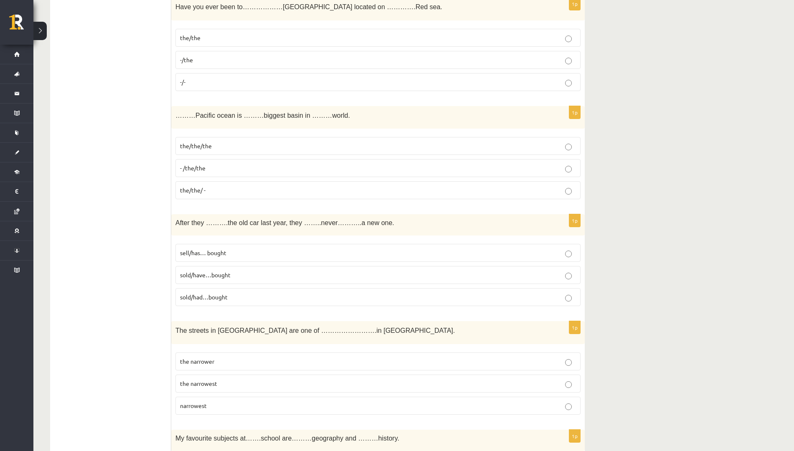
click at [228, 278] on span "sold/have…bought" at bounding box center [205, 275] width 51 height 8
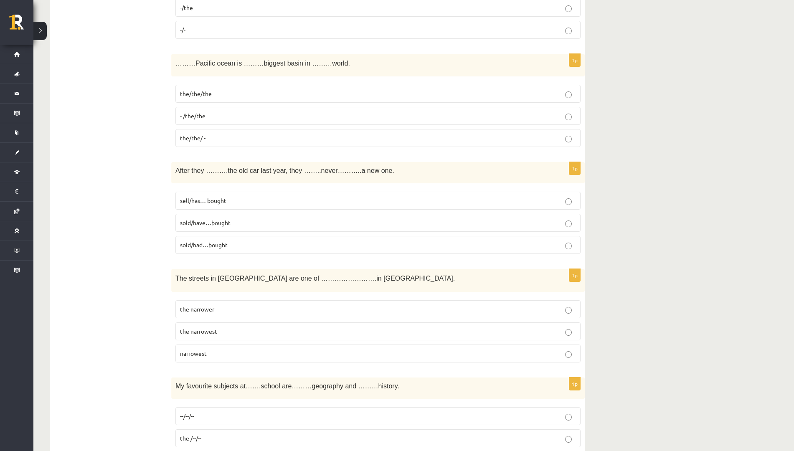
scroll to position [1567, 0]
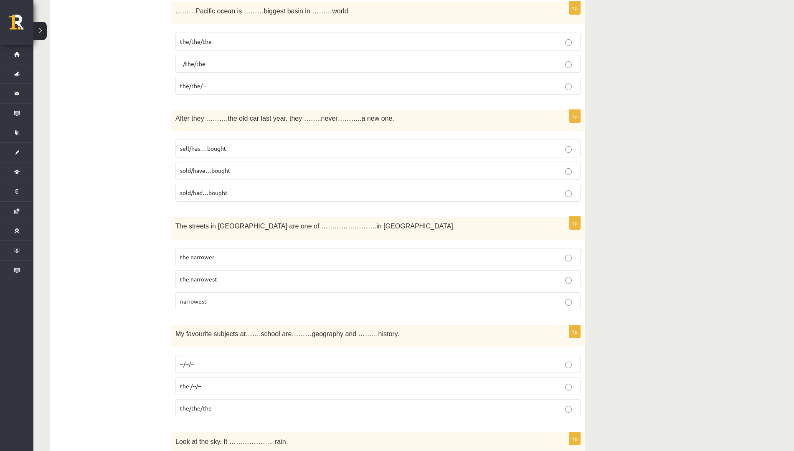
click at [231, 282] on p "the narrowest" at bounding box center [378, 279] width 396 height 9
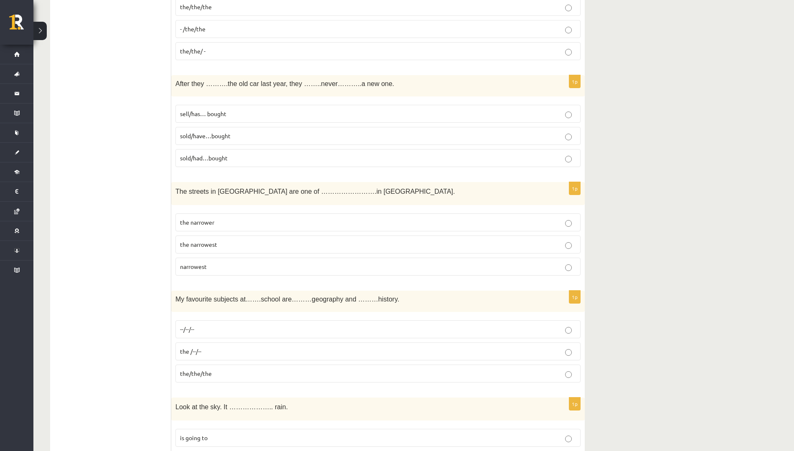
scroll to position [1619, 0]
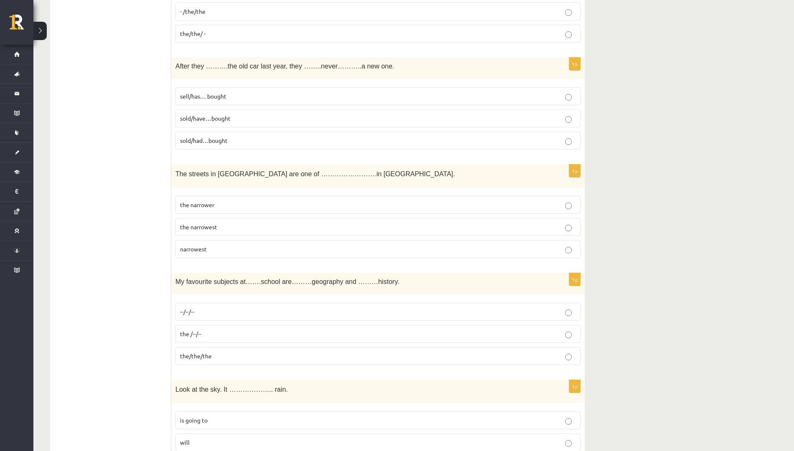
click at [203, 315] on p "--/--/--" at bounding box center [378, 311] width 396 height 9
click at [240, 332] on p "the /--/--" at bounding box center [378, 334] width 396 height 9
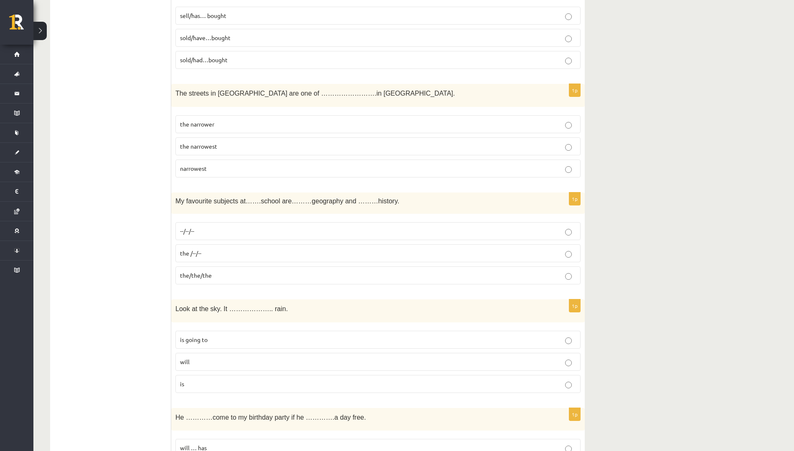
scroll to position [1723, 0]
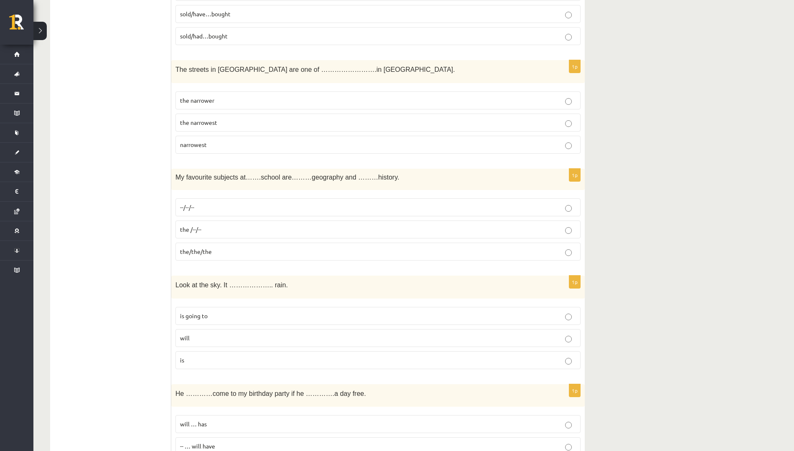
click at [252, 316] on p "is going to" at bounding box center [378, 316] width 396 height 9
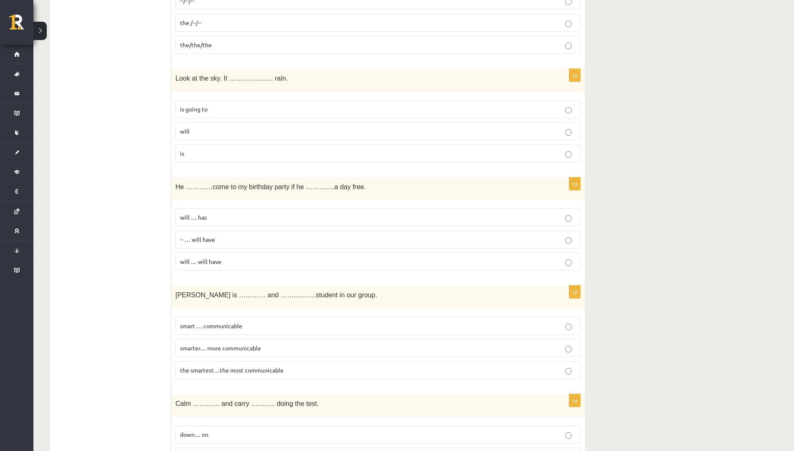
scroll to position [1932, 0]
click at [241, 216] on p "will … has" at bounding box center [378, 215] width 396 height 9
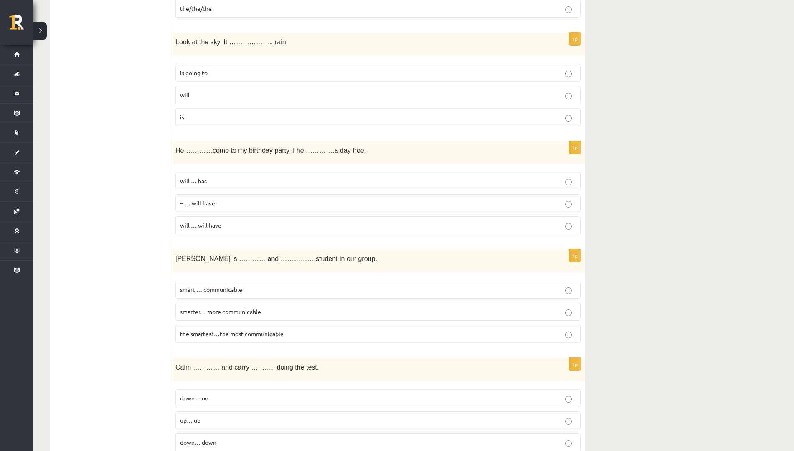
scroll to position [2037, 0]
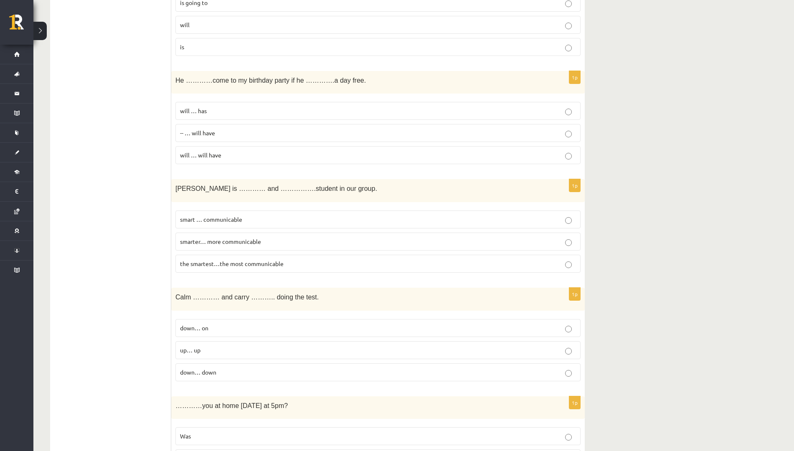
click at [259, 268] on p "the smartest…the most communicable" at bounding box center [378, 263] width 396 height 9
click at [252, 320] on label "down… on" at bounding box center [377, 328] width 405 height 18
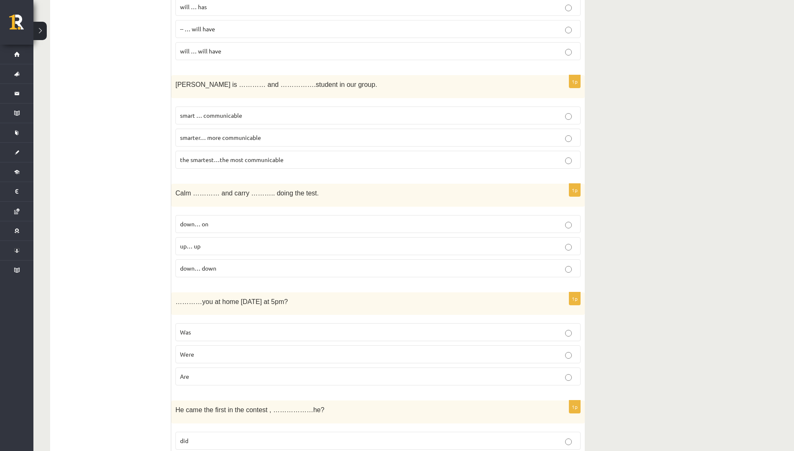
scroll to position [2141, 0]
click at [229, 349] on label "Were" at bounding box center [377, 354] width 405 height 18
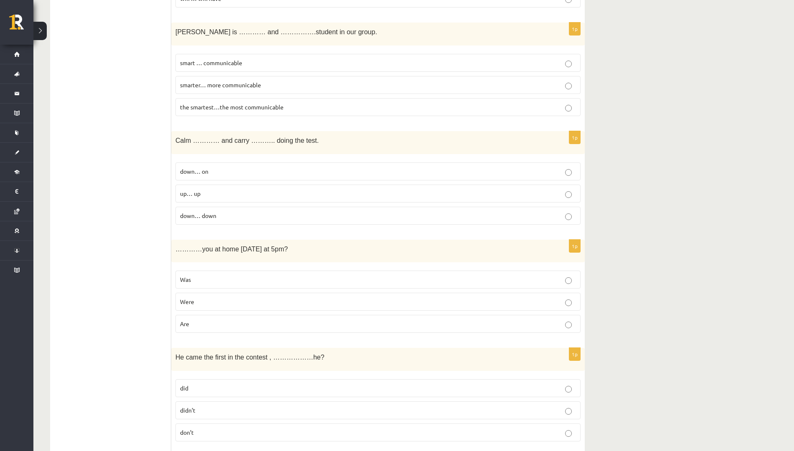
scroll to position [2245, 0]
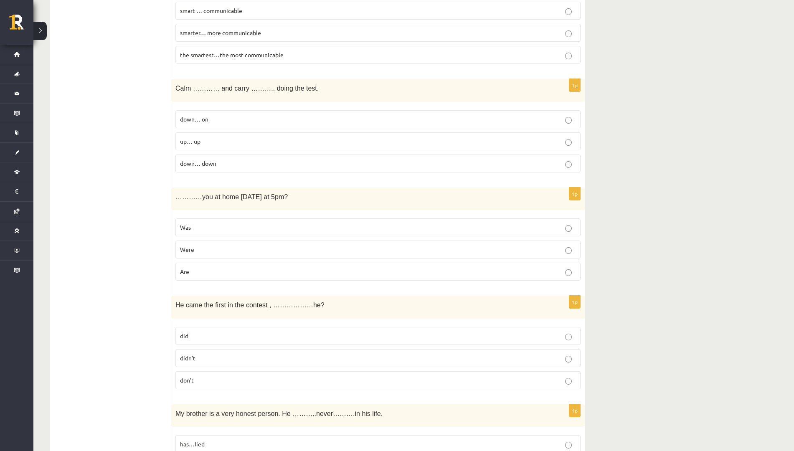
click at [225, 356] on p "didn’t" at bounding box center [378, 358] width 396 height 9
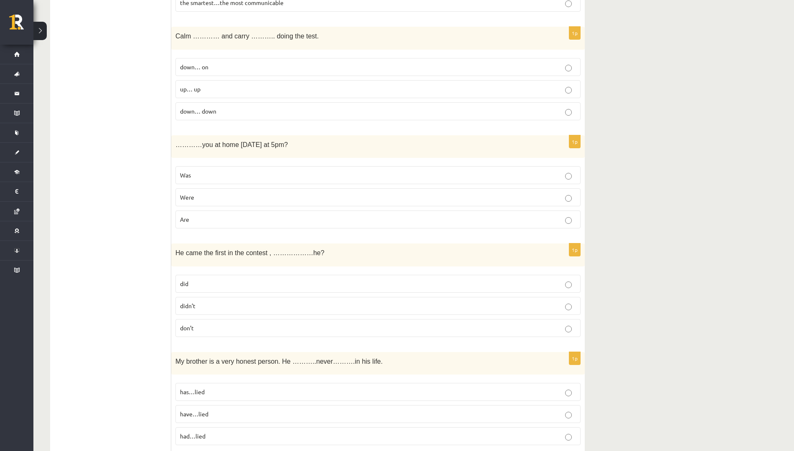
scroll to position [2350, 0]
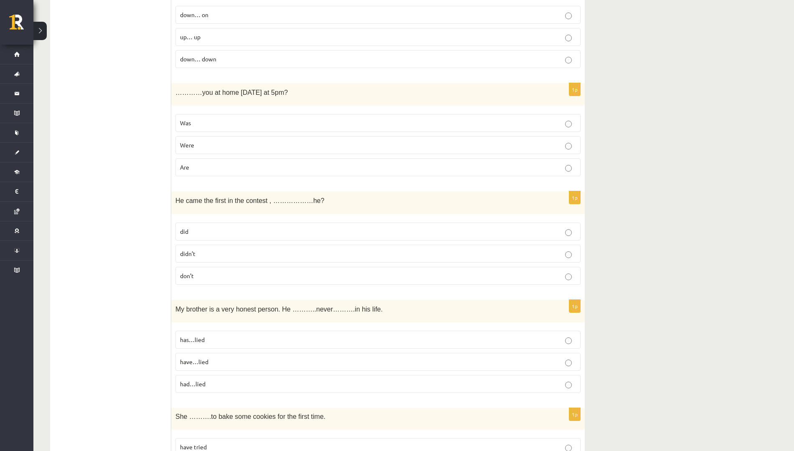
click at [244, 337] on p "has…lied" at bounding box center [378, 339] width 396 height 9
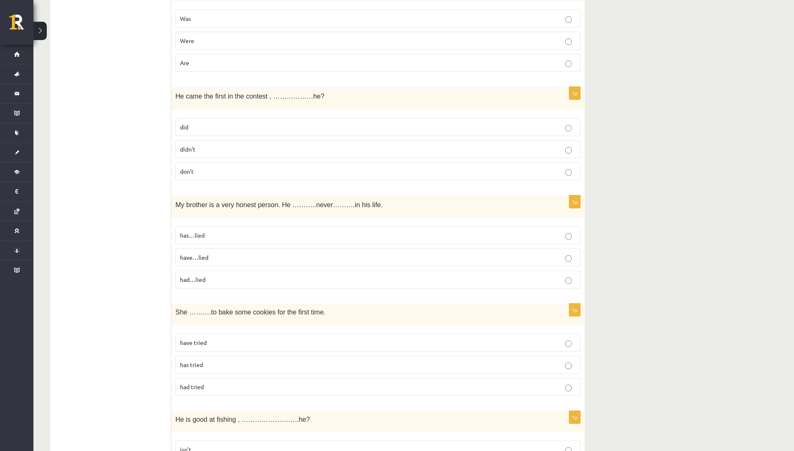
scroll to position [2507, 0]
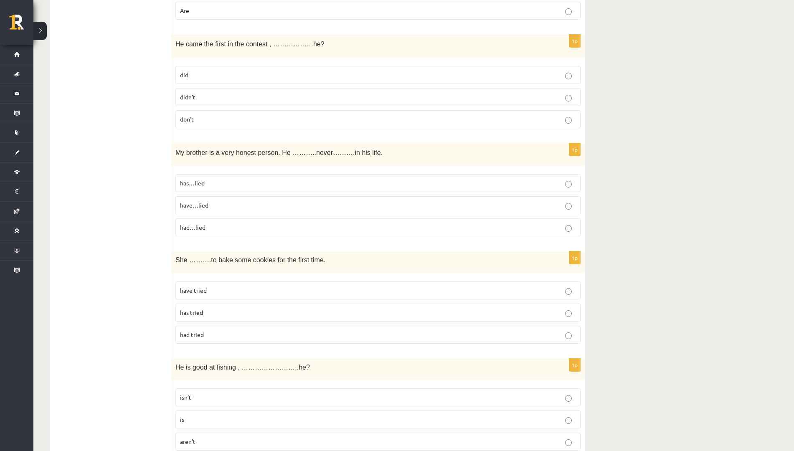
click at [194, 307] on label "has tried" at bounding box center [377, 313] width 405 height 18
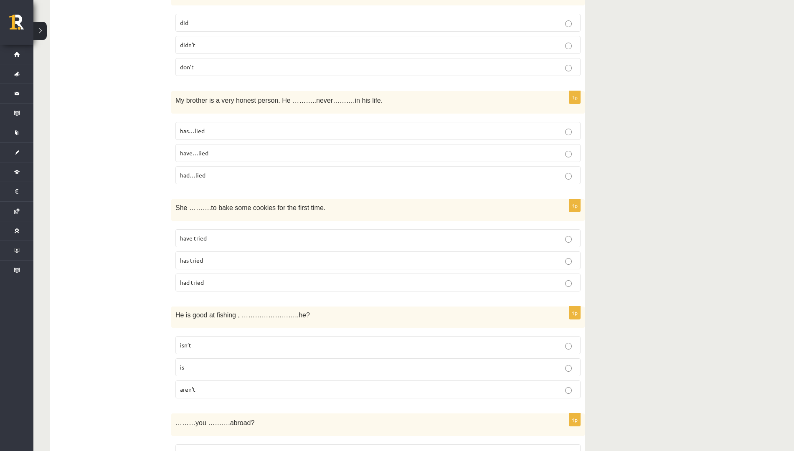
click at [203, 344] on p "isn’t" at bounding box center [378, 345] width 396 height 9
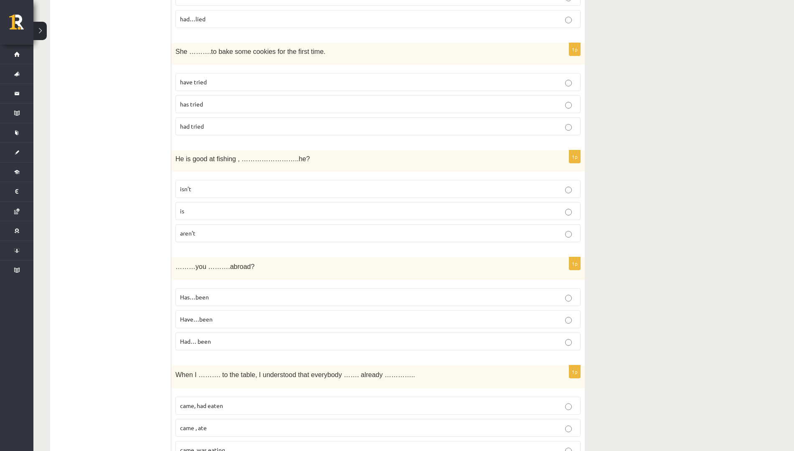
scroll to position [2715, 0]
click at [212, 319] on span "Have…been" at bounding box center [196, 319] width 33 height 8
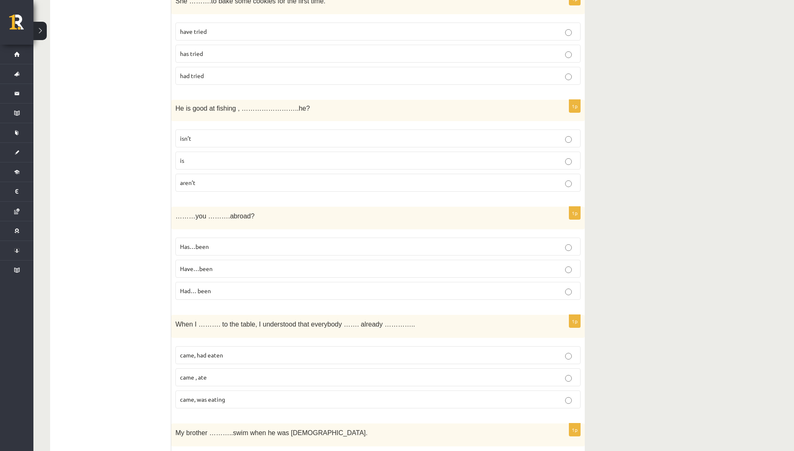
scroll to position [2820, 0]
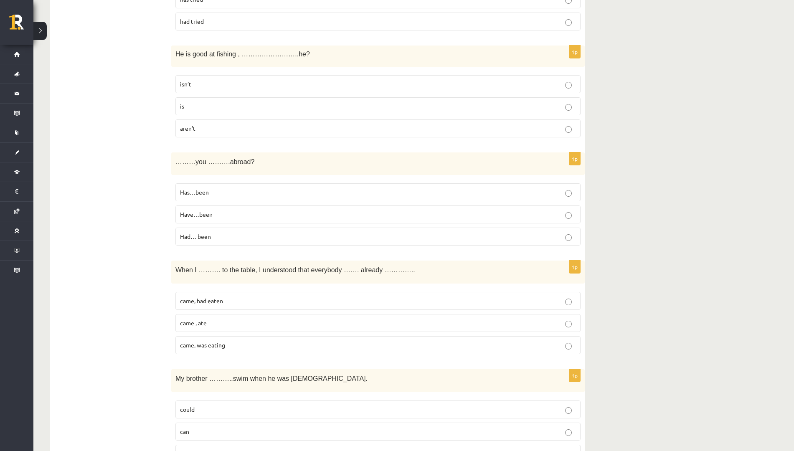
click at [221, 297] on label "came, had eaten" at bounding box center [377, 301] width 405 height 18
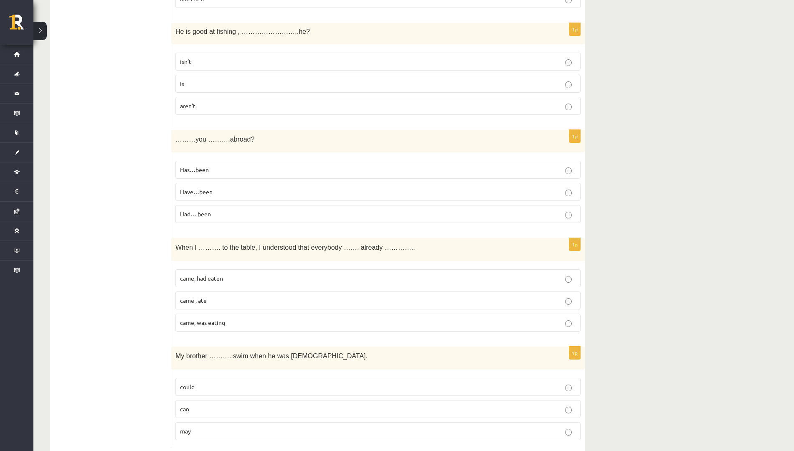
scroll to position [2864, 0]
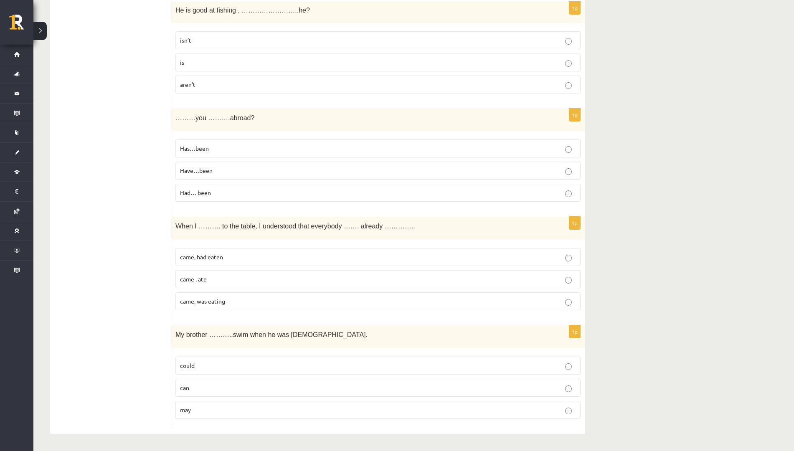
click at [226, 362] on p "could" at bounding box center [378, 365] width 396 height 9
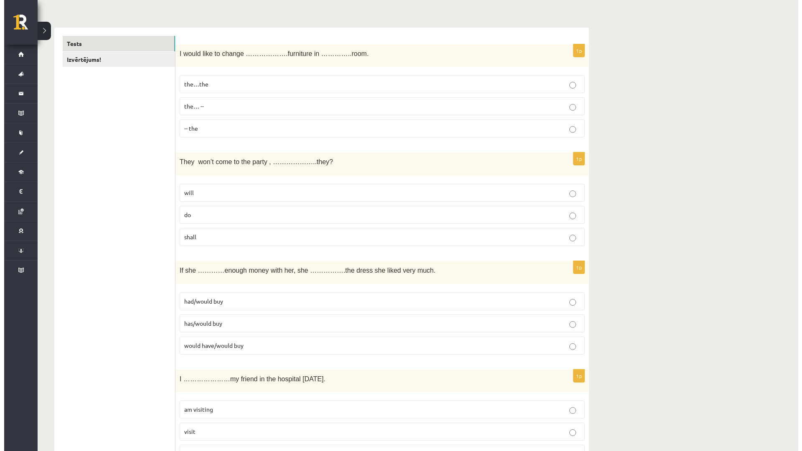
scroll to position [0, 0]
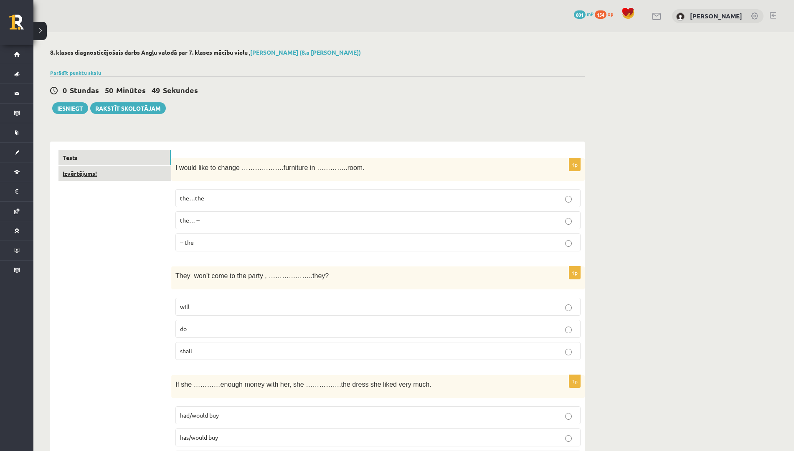
click at [135, 180] on link "Izvērtējums!" at bounding box center [114, 173] width 112 height 15
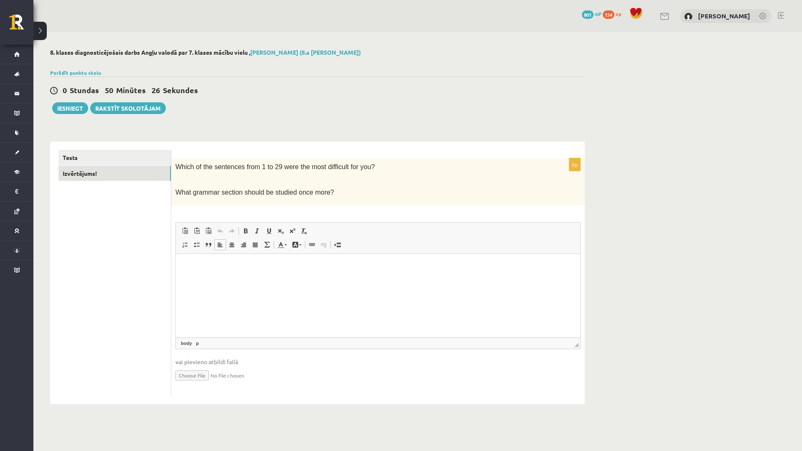
click at [320, 279] on html at bounding box center [378, 266] width 404 height 25
click at [134, 159] on link "Tests" at bounding box center [114, 157] width 112 height 15
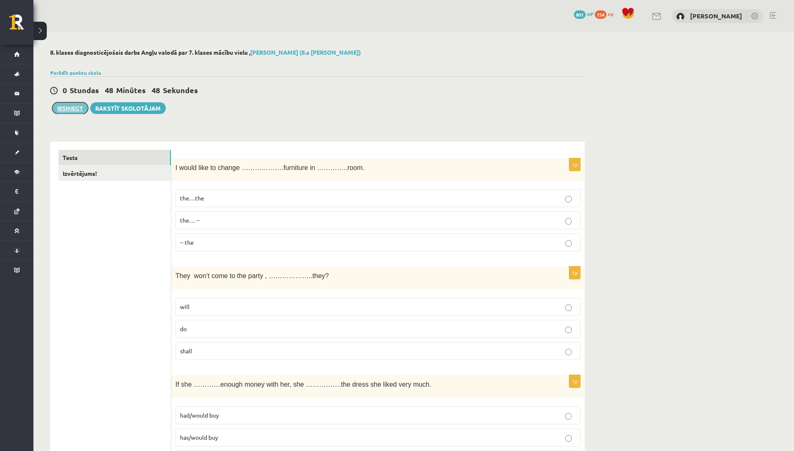
click at [70, 107] on button "Iesniegt" at bounding box center [70, 108] width 36 height 12
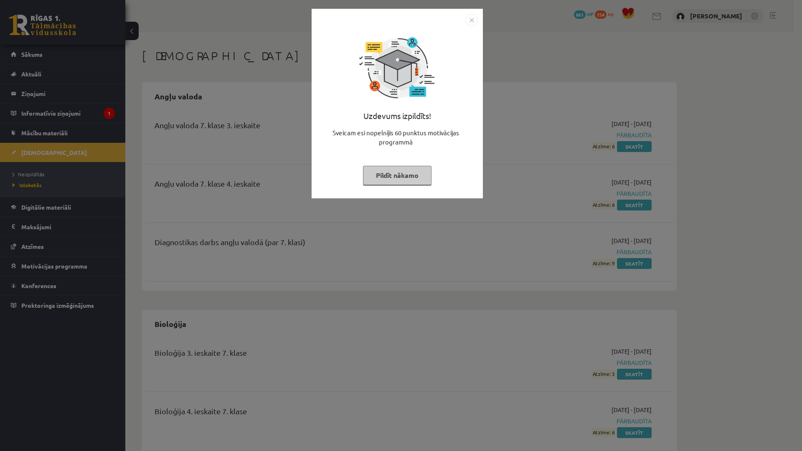
click at [470, 21] on img "Close" at bounding box center [471, 20] width 13 height 13
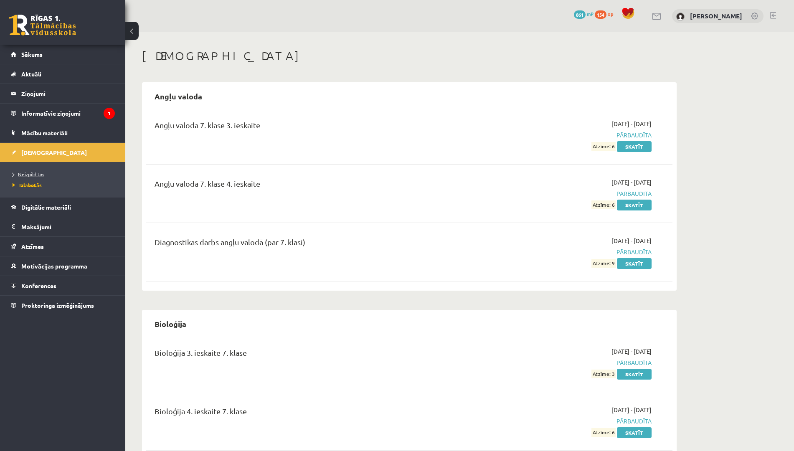
click at [36, 172] on span "Neizpildītās" at bounding box center [29, 174] width 32 height 7
